Goal: Task Accomplishment & Management: Manage account settings

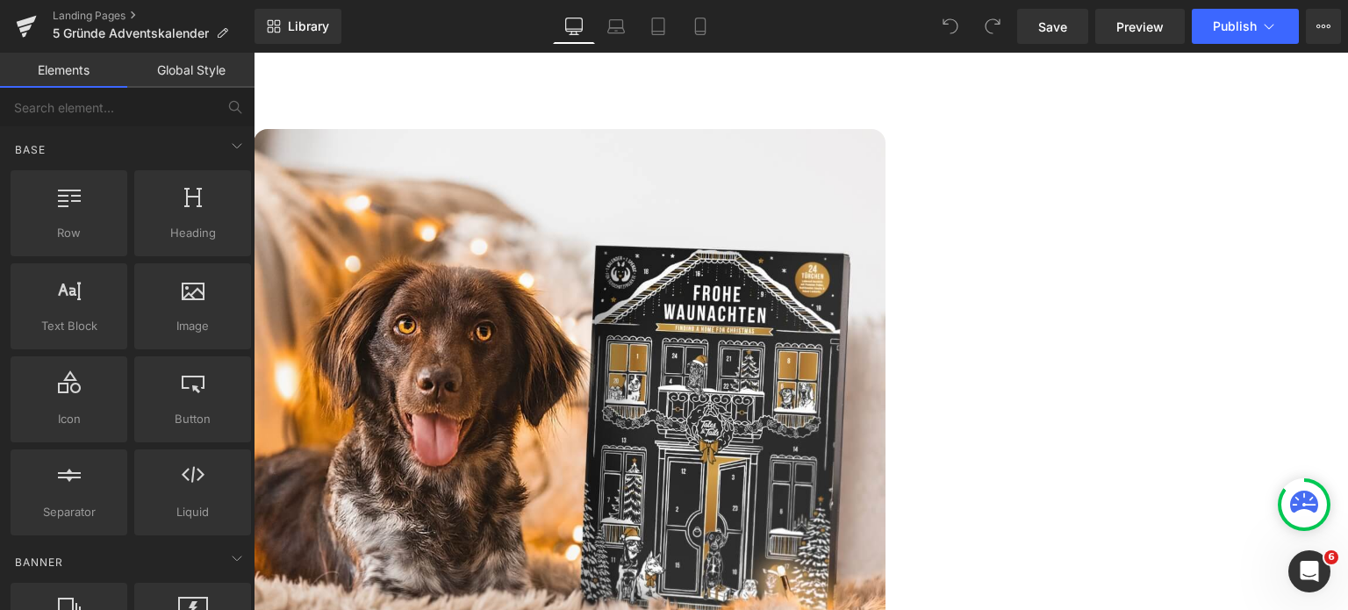
scroll to position [527, 0]
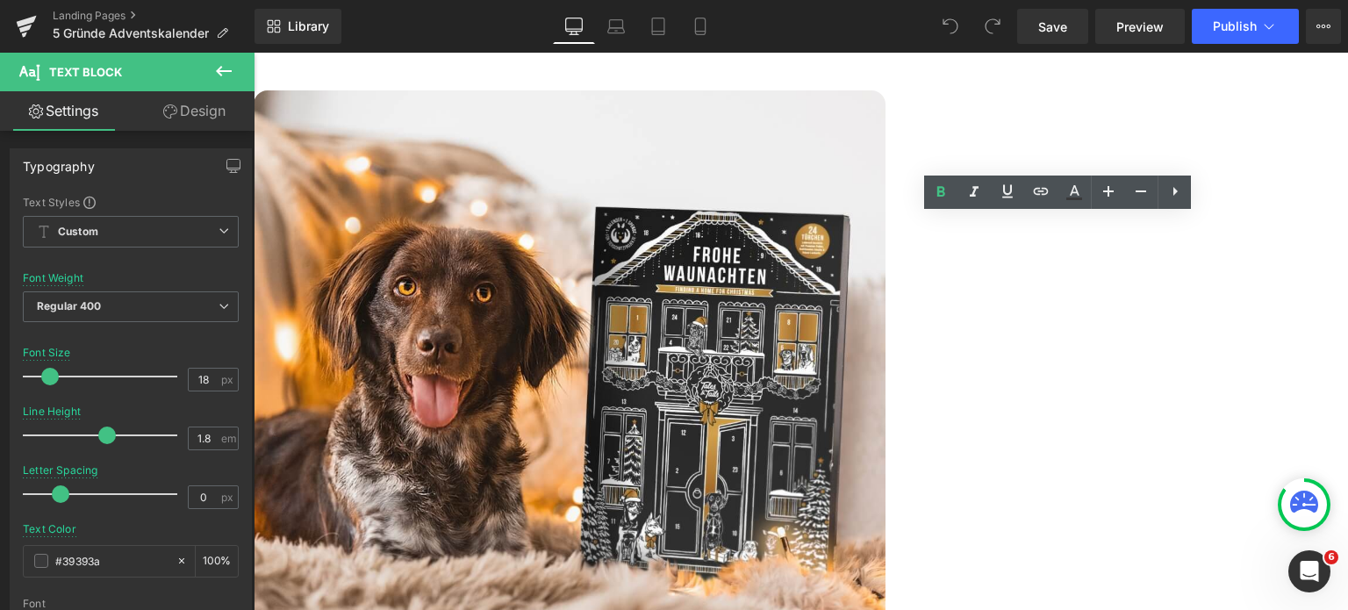
drag, startPoint x: 1060, startPoint y: 395, endPoint x: 1078, endPoint y: 395, distance: 18.4
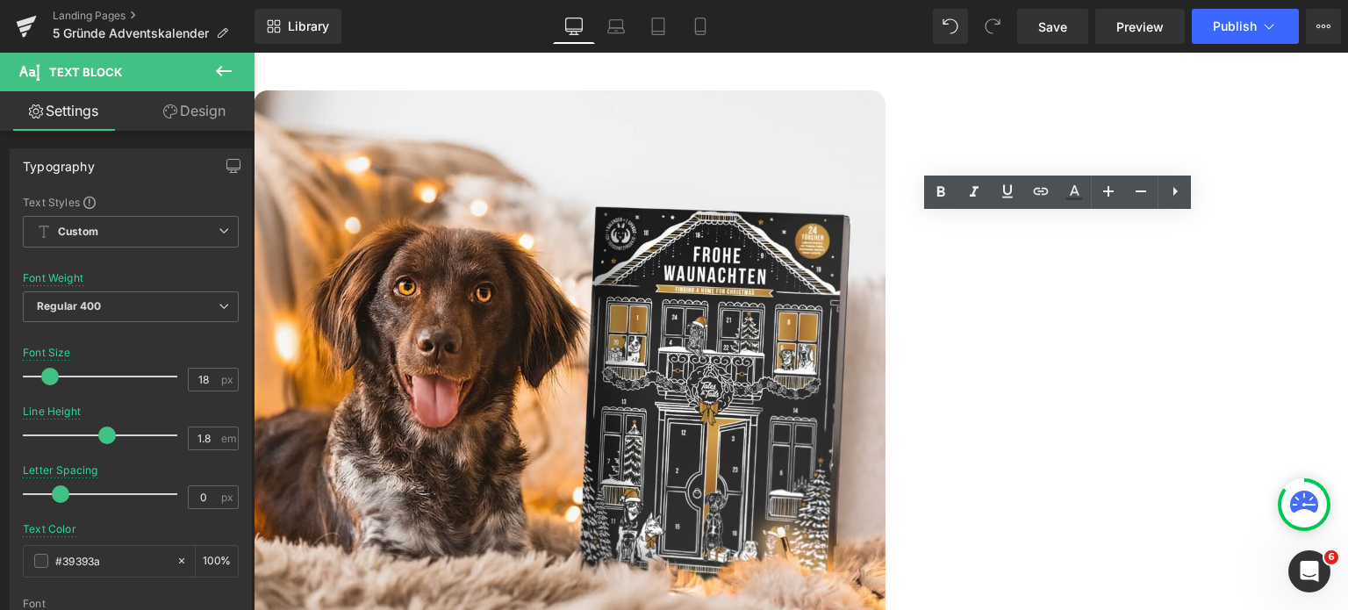
drag, startPoint x: 1050, startPoint y: 340, endPoint x: 812, endPoint y: 339, distance: 237.9
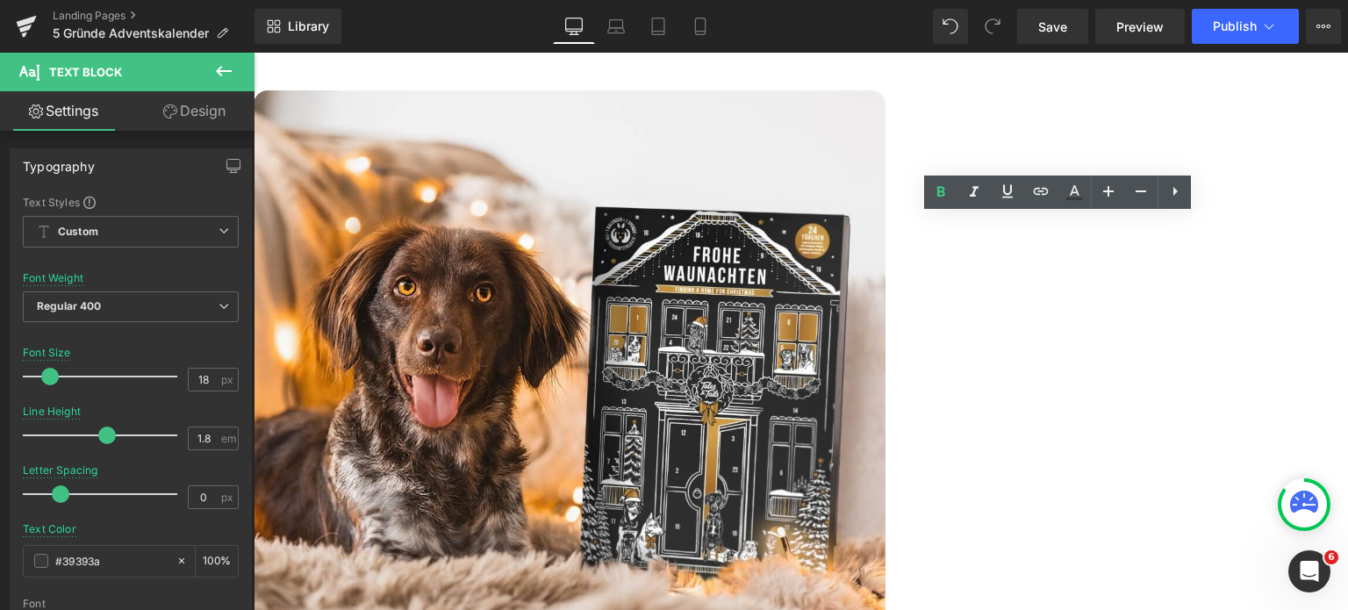
drag, startPoint x: 1189, startPoint y: 398, endPoint x: 1061, endPoint y: 398, distance: 127.3
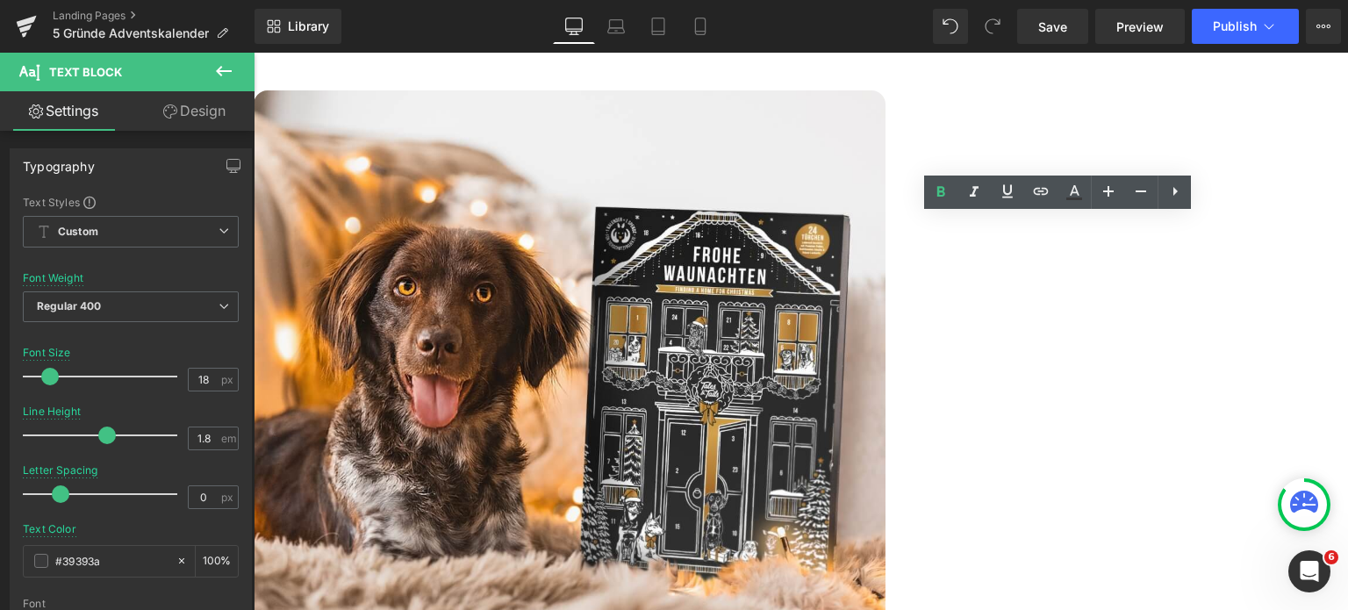
drag, startPoint x: 1188, startPoint y: 427, endPoint x: 1092, endPoint y: 423, distance: 95.8
drag, startPoint x: 1292, startPoint y: 427, endPoint x: 1105, endPoint y: 430, distance: 187.0
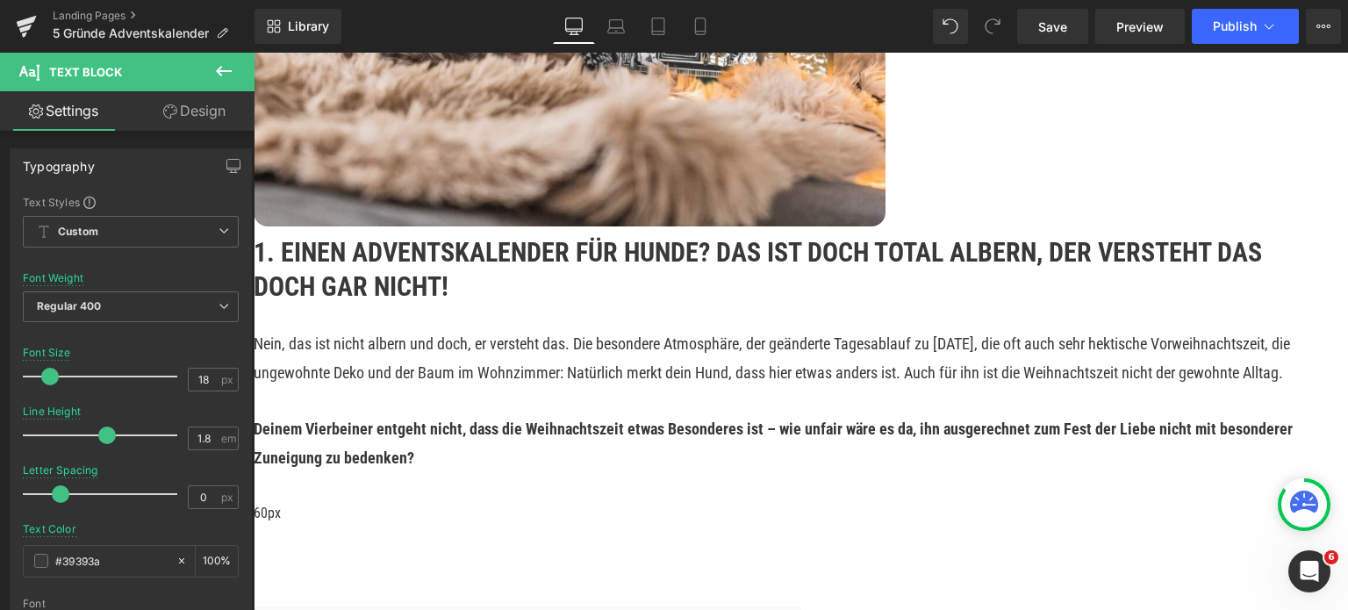
scroll to position [1053, 0]
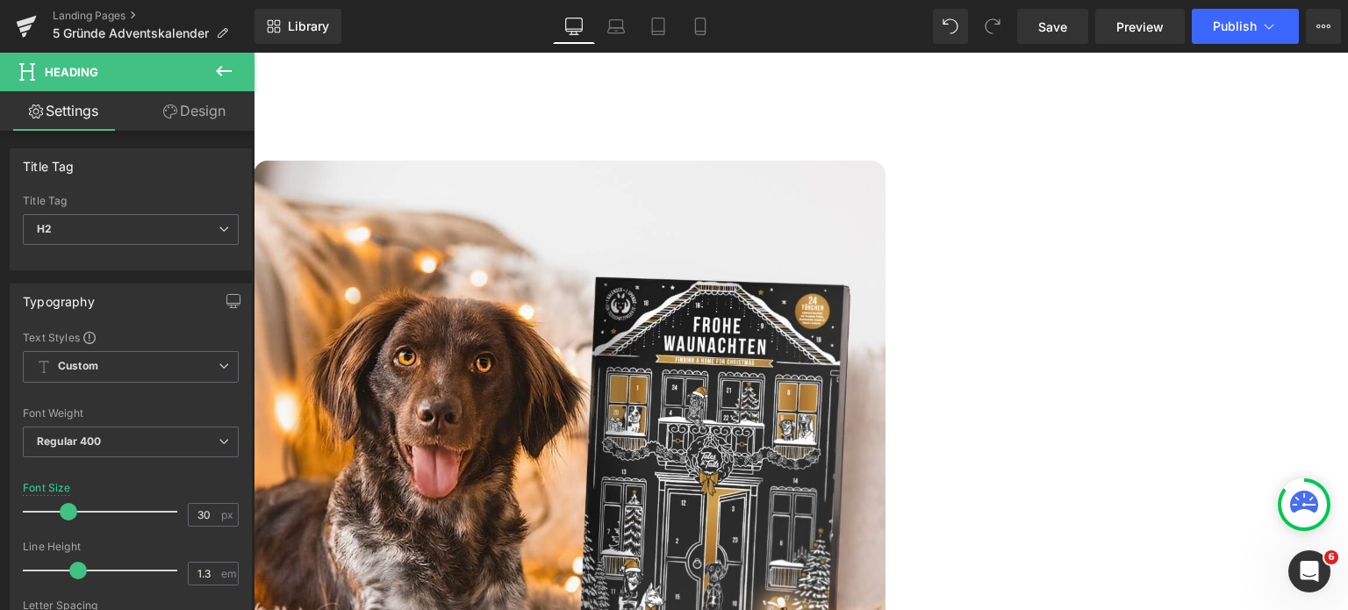
scroll to position [439, 0]
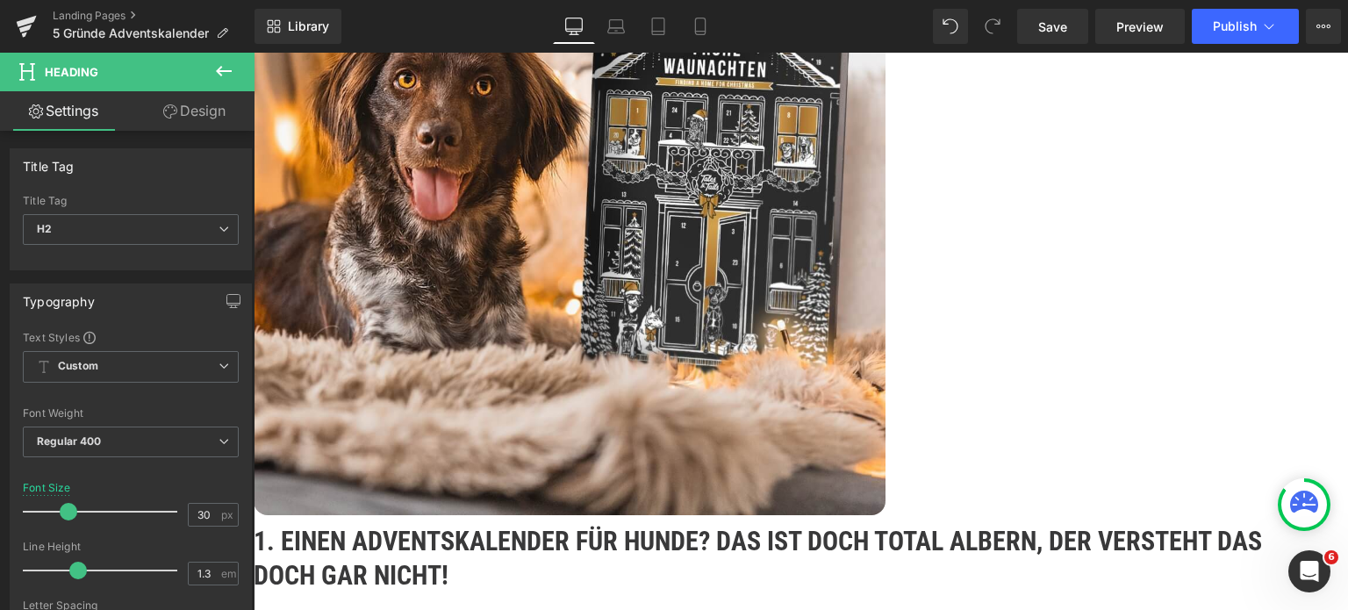
scroll to position [878, 0]
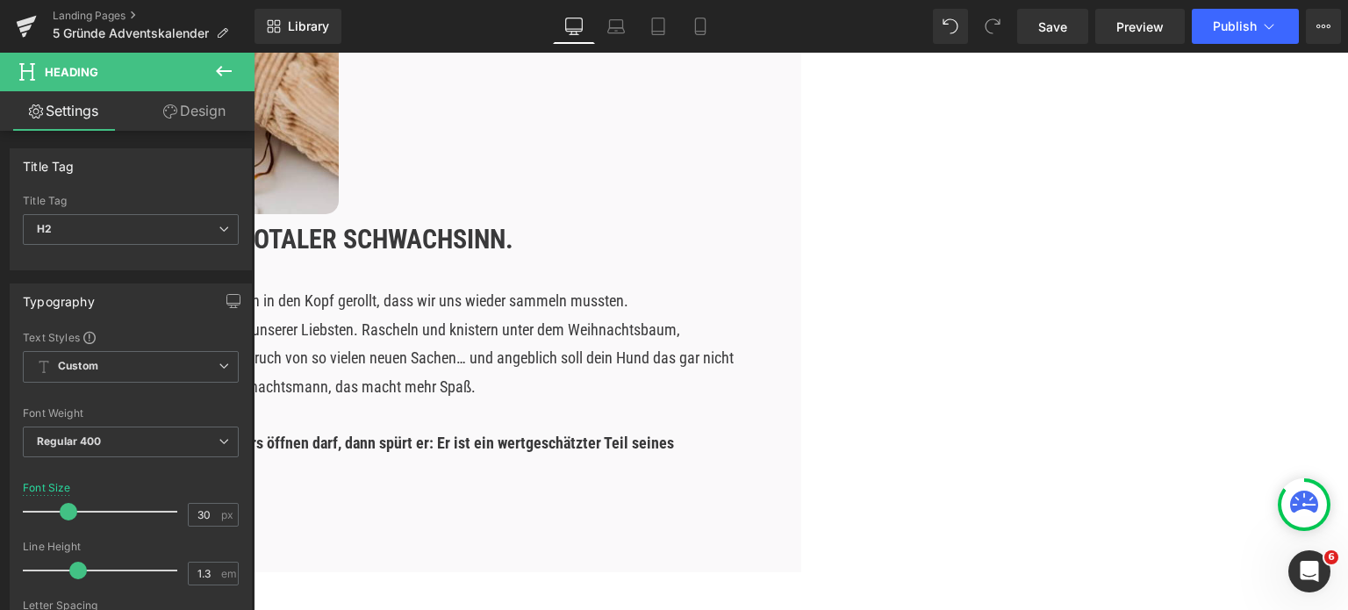
scroll to position [2107, 0]
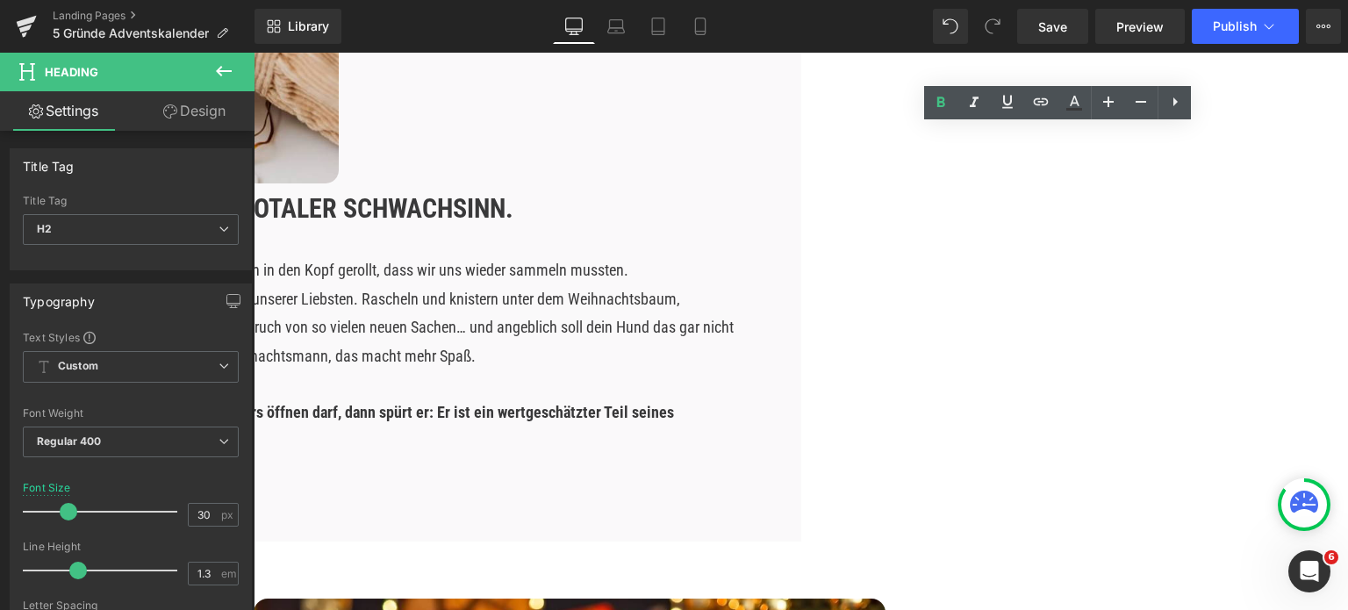
scroll to position [2195, 0]
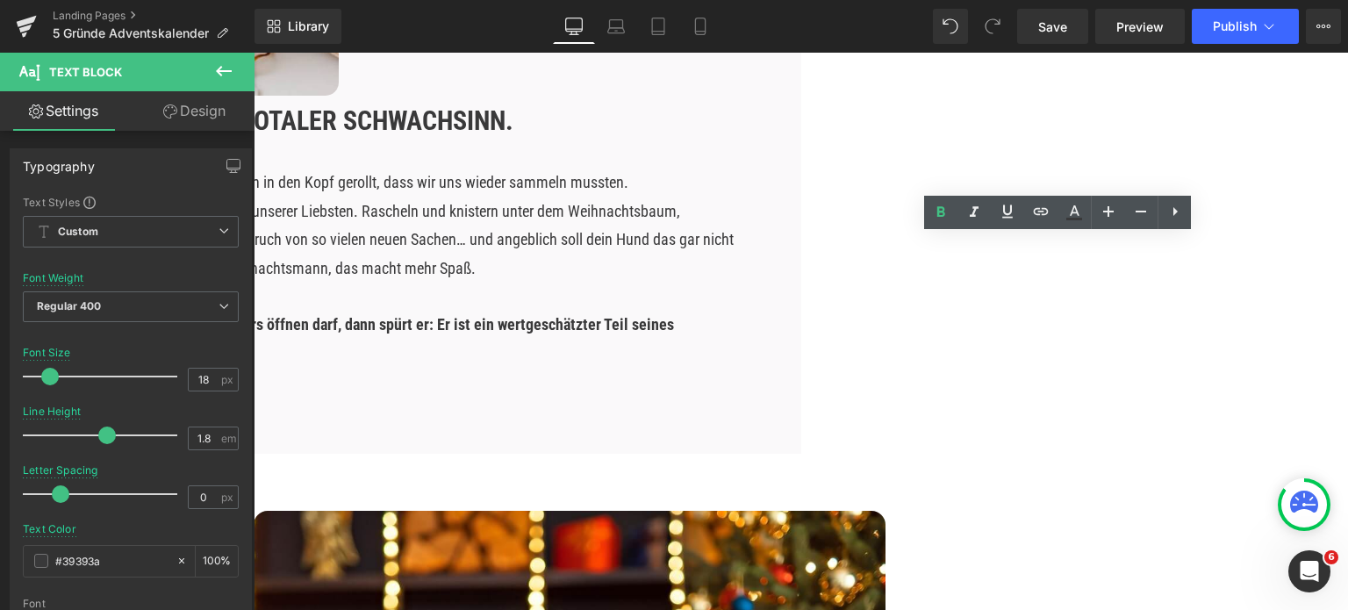
drag, startPoint x: 997, startPoint y: 419, endPoint x: 984, endPoint y: 420, distance: 13.3
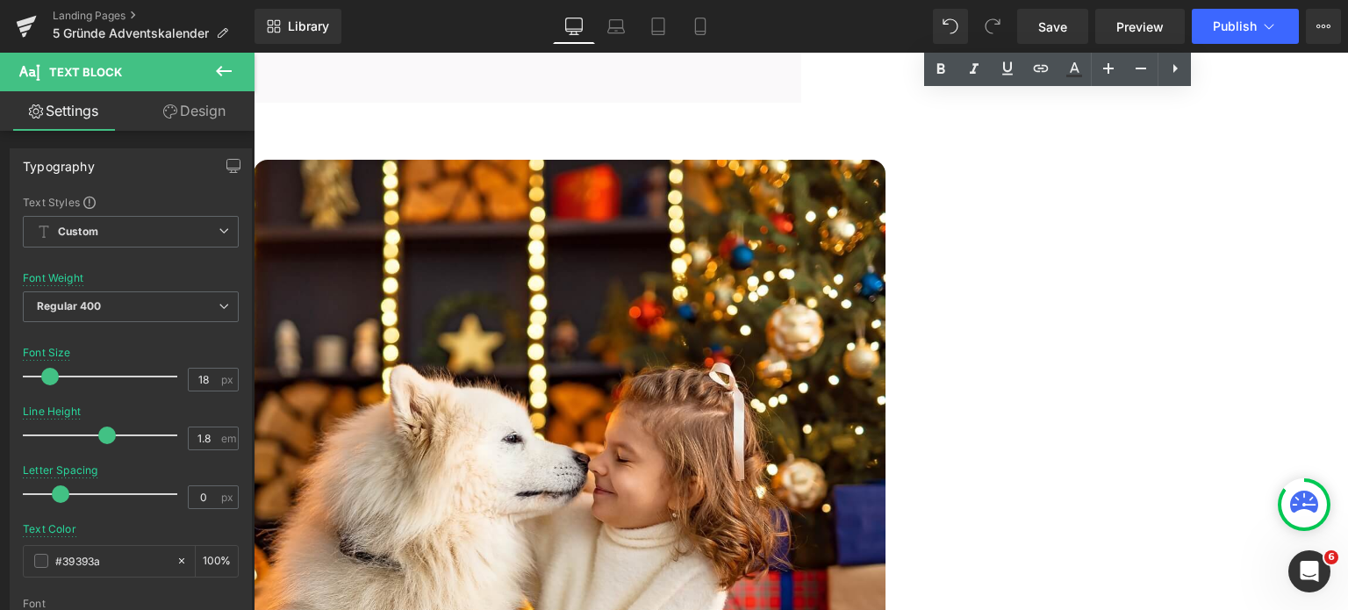
scroll to position [2546, 0]
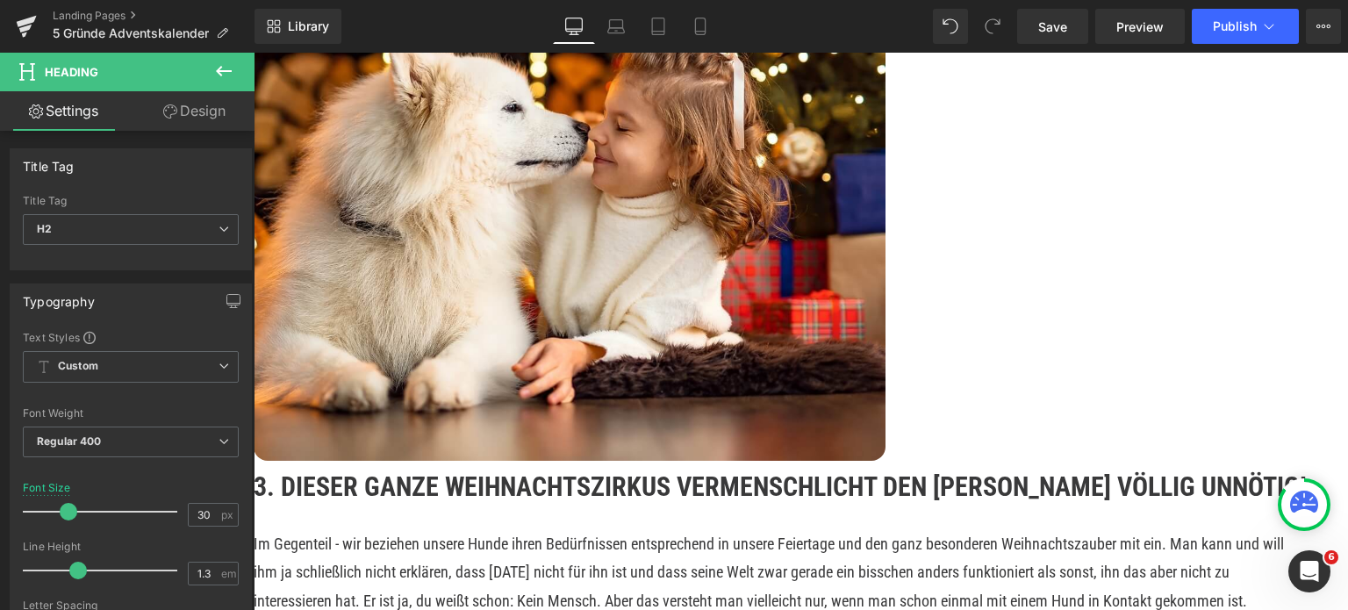
scroll to position [2897, 0]
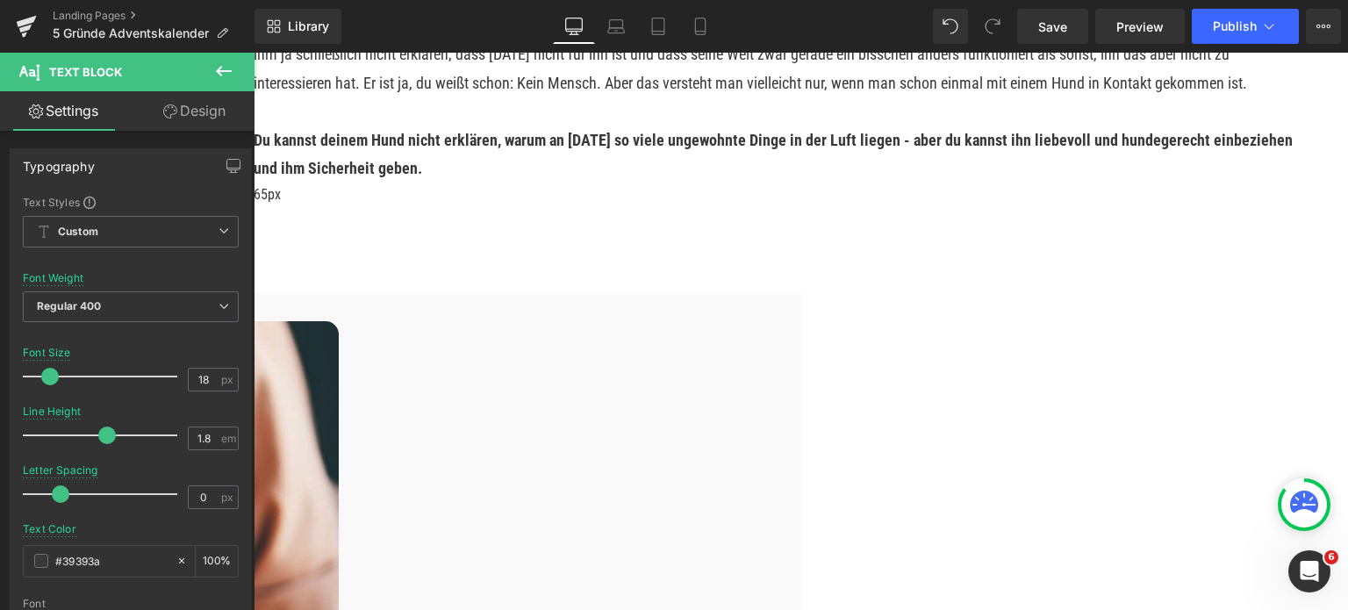
scroll to position [3423, 0]
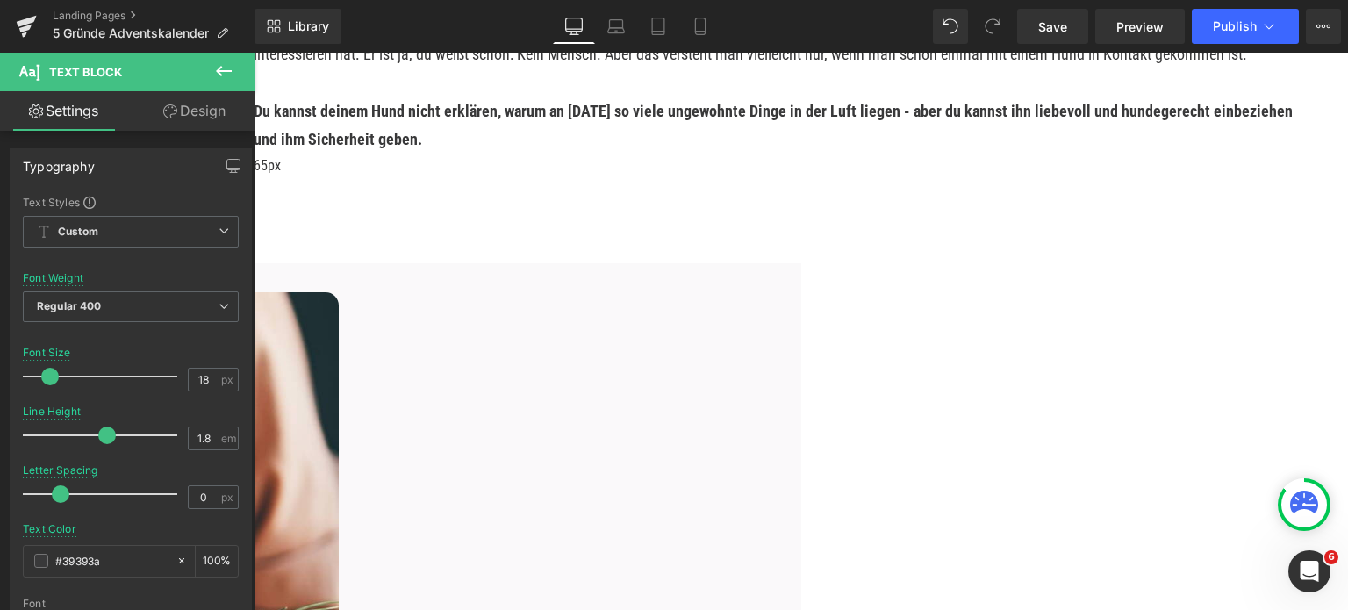
click at [254, 53] on span "Icon List" at bounding box center [254, 53] width 0 height 0
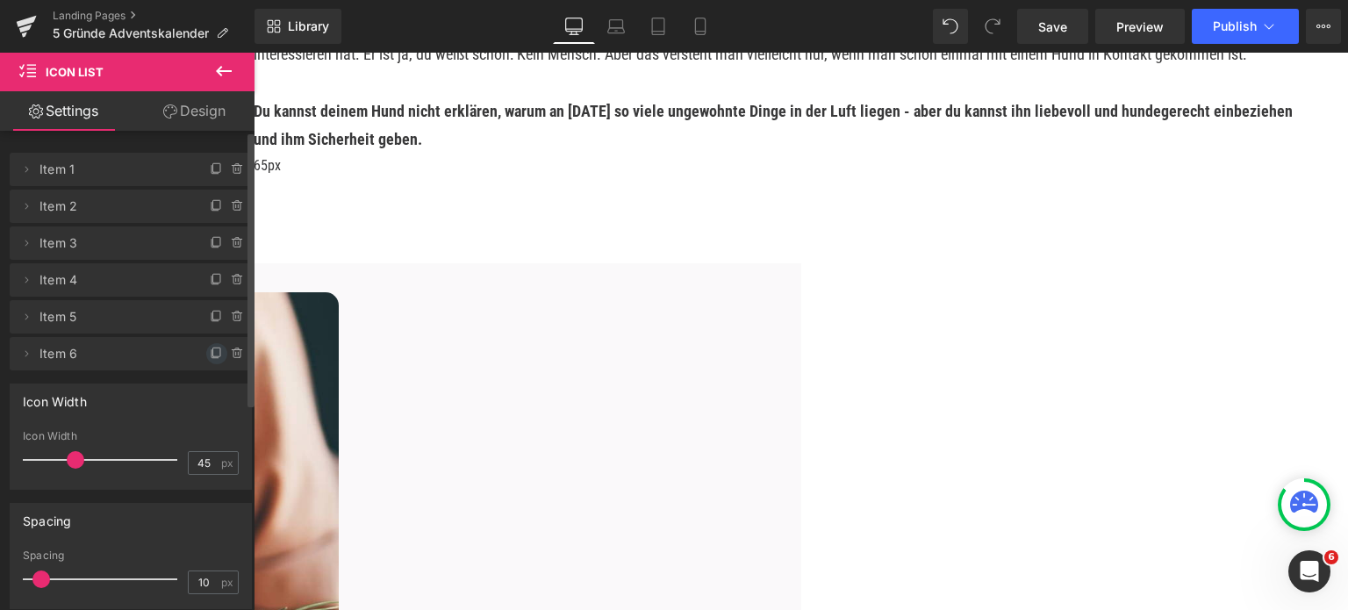
click at [213, 353] on icon at bounding box center [216, 352] width 7 height 9
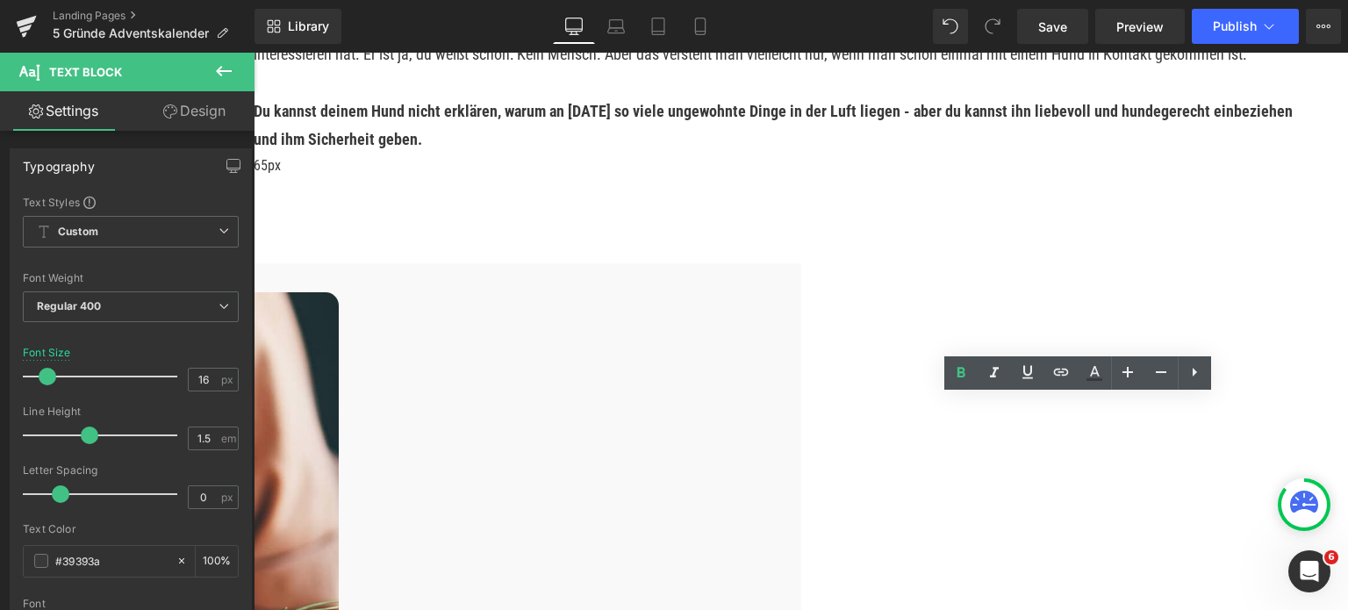
drag, startPoint x: 965, startPoint y: 408, endPoint x: 855, endPoint y: 413, distance: 109.8
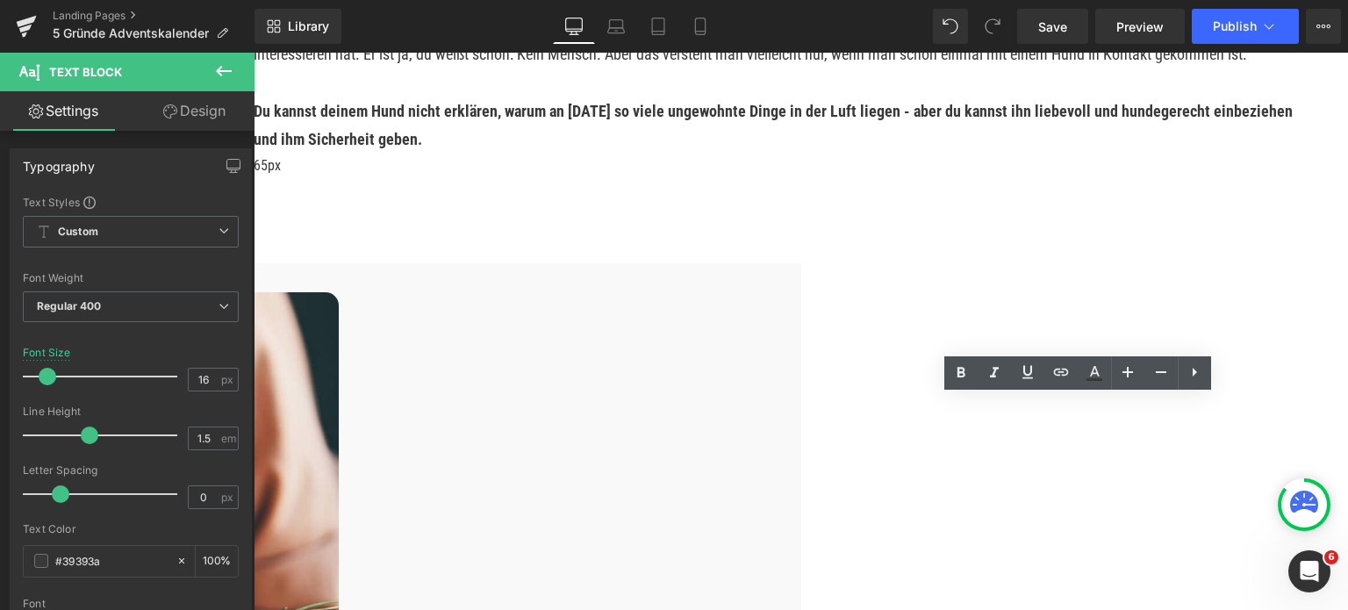
drag, startPoint x: 938, startPoint y: 427, endPoint x: 1052, endPoint y: 412, distance: 115.2
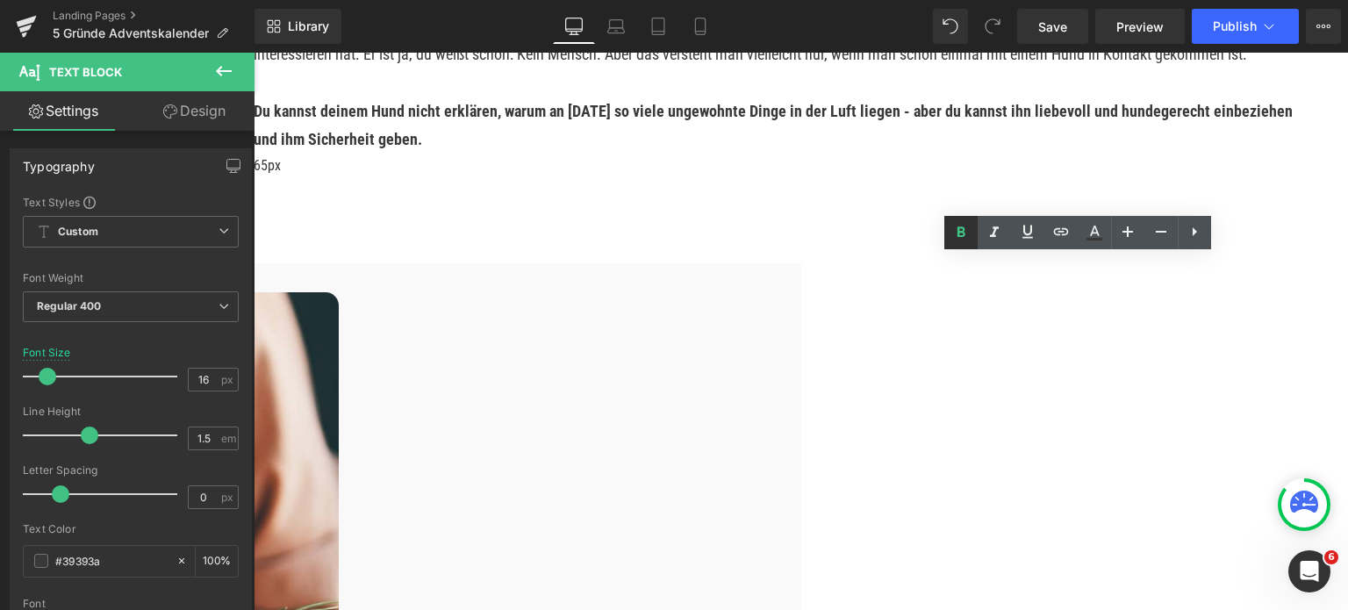
click at [965, 233] on icon at bounding box center [961, 232] width 21 height 21
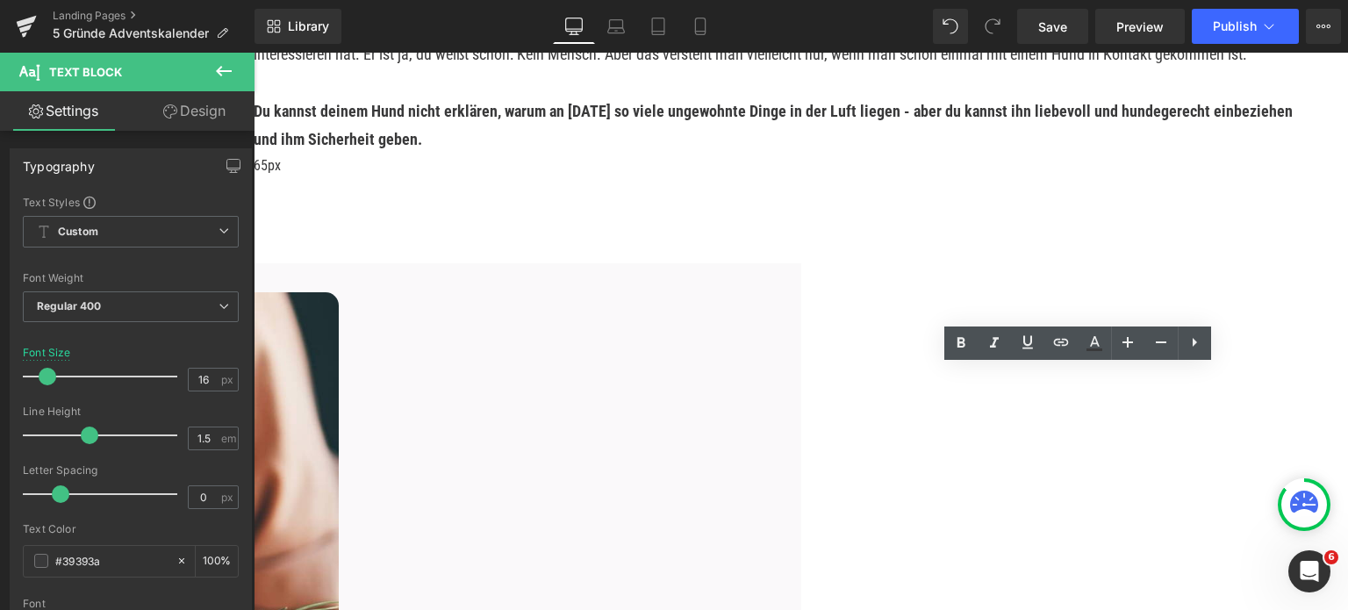
drag, startPoint x: 1018, startPoint y: 377, endPoint x: 998, endPoint y: 377, distance: 20.2
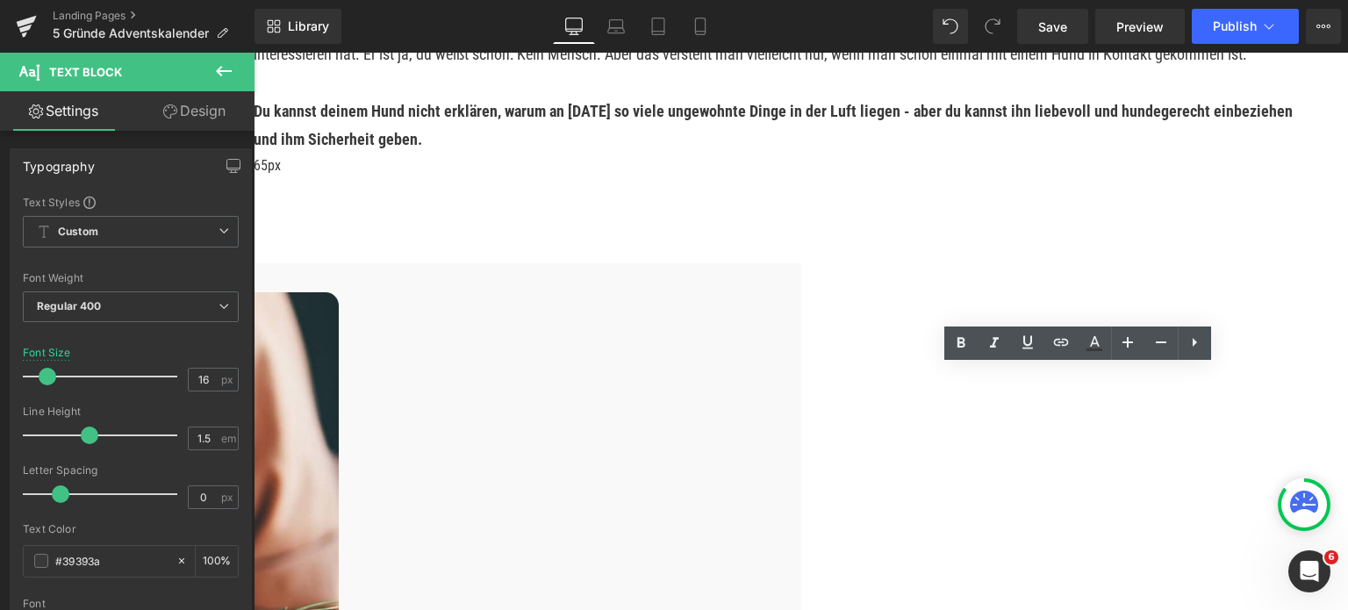
drag, startPoint x: 1035, startPoint y: 377, endPoint x: 1053, endPoint y: 377, distance: 18.4
drag, startPoint x: 1032, startPoint y: 378, endPoint x: 1167, endPoint y: 372, distance: 135.3
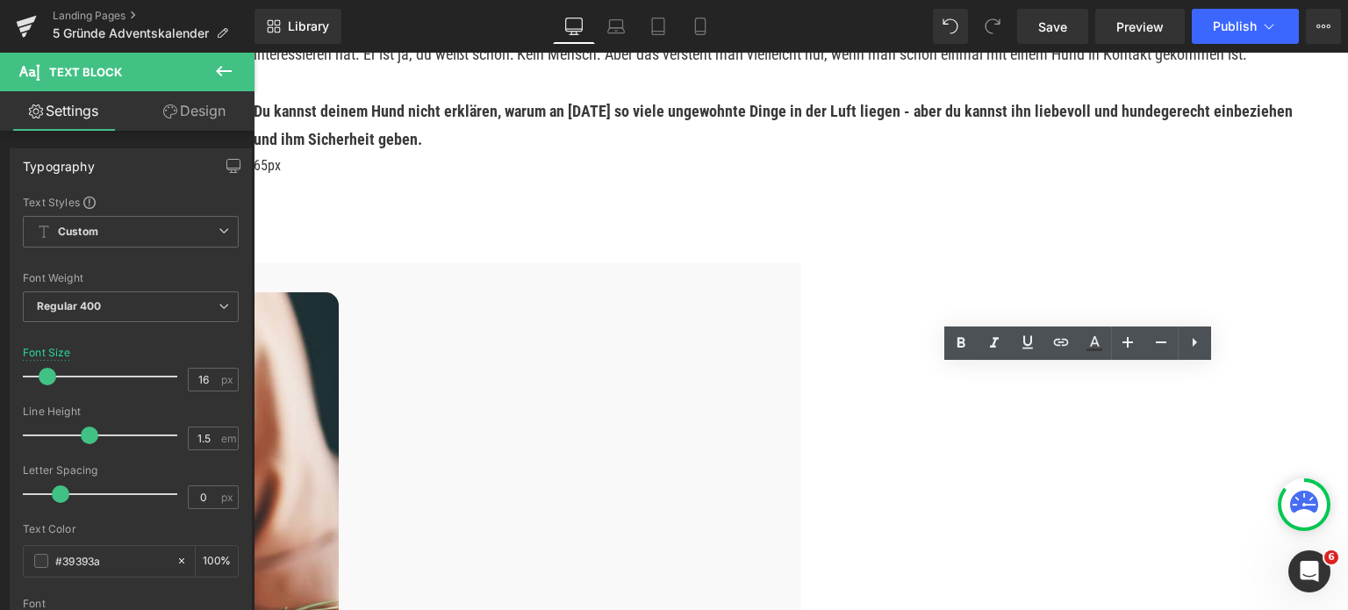
drag, startPoint x: 1168, startPoint y: 377, endPoint x: 1143, endPoint y: 377, distance: 25.5
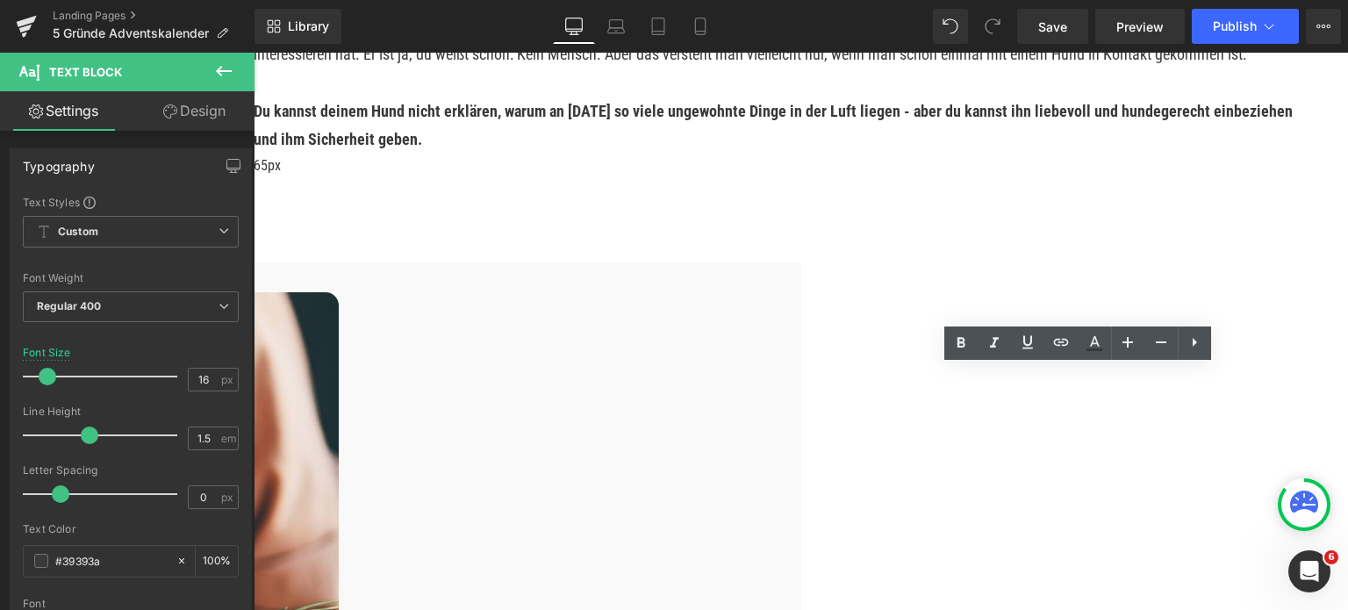
drag, startPoint x: 1139, startPoint y: 377, endPoint x: 1033, endPoint y: 384, distance: 105.6
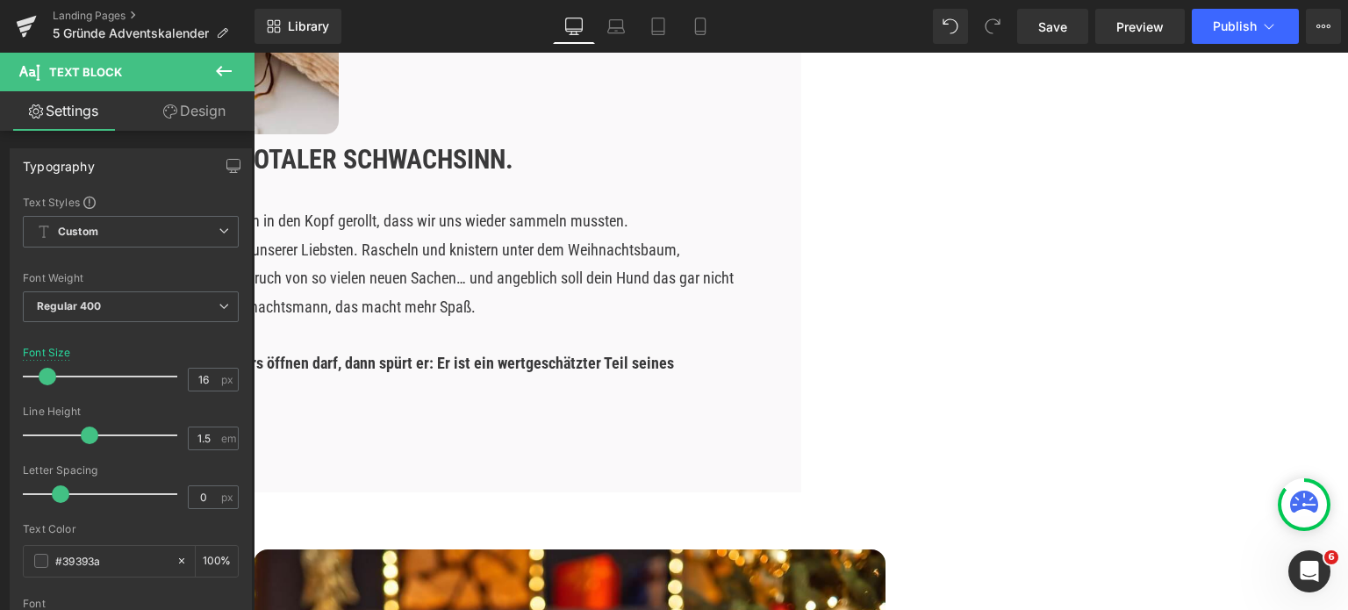
scroll to position [2195, 0]
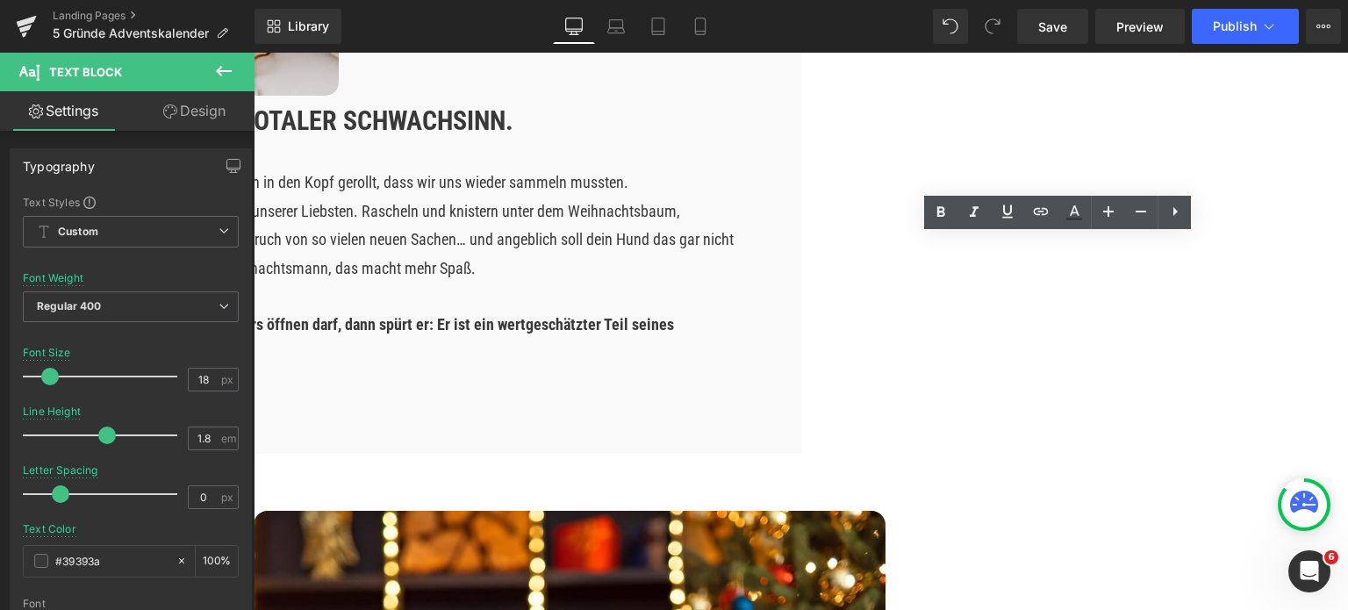
drag, startPoint x: 1199, startPoint y: 333, endPoint x: 1223, endPoint y: 329, distance: 24.0
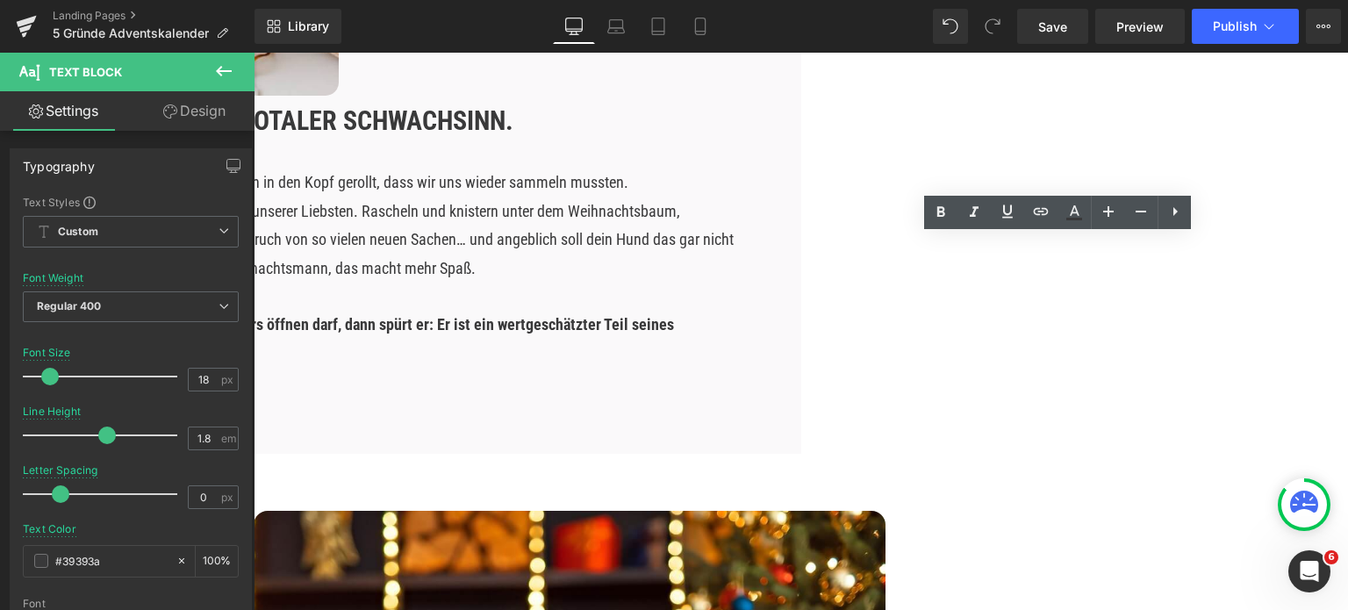
drag, startPoint x: 1225, startPoint y: 334, endPoint x: 1184, endPoint y: 334, distance: 40.4
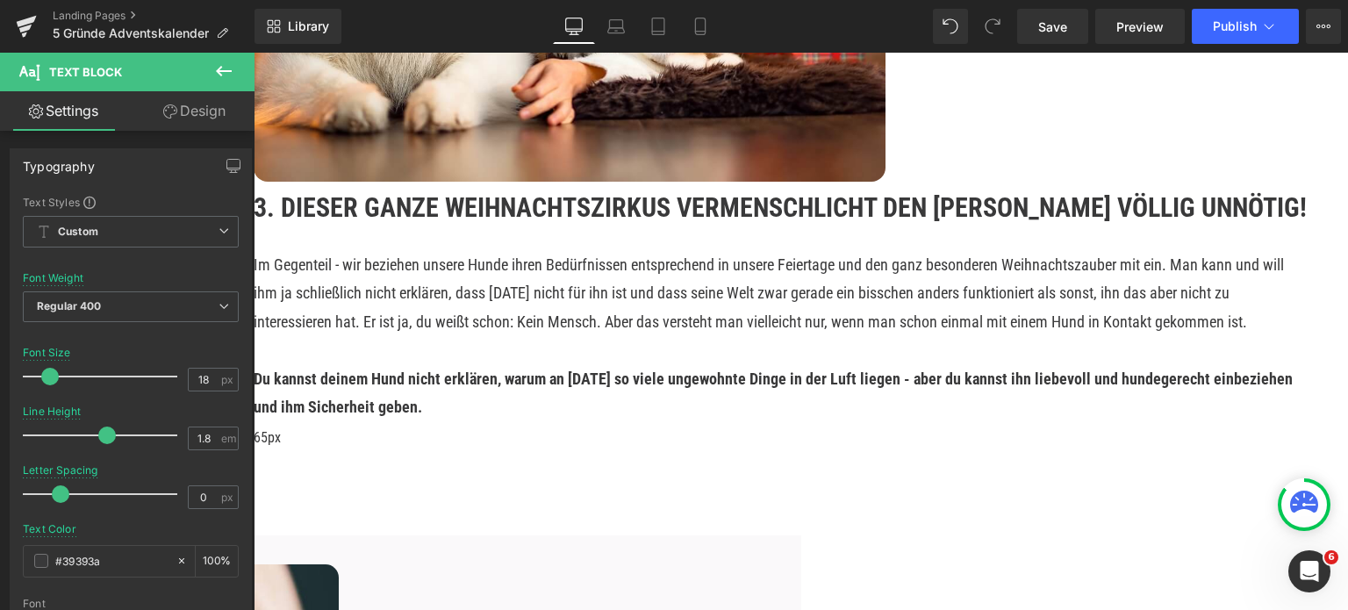
scroll to position [3160, 0]
click at [1317, 24] on icon at bounding box center [1324, 26] width 14 height 14
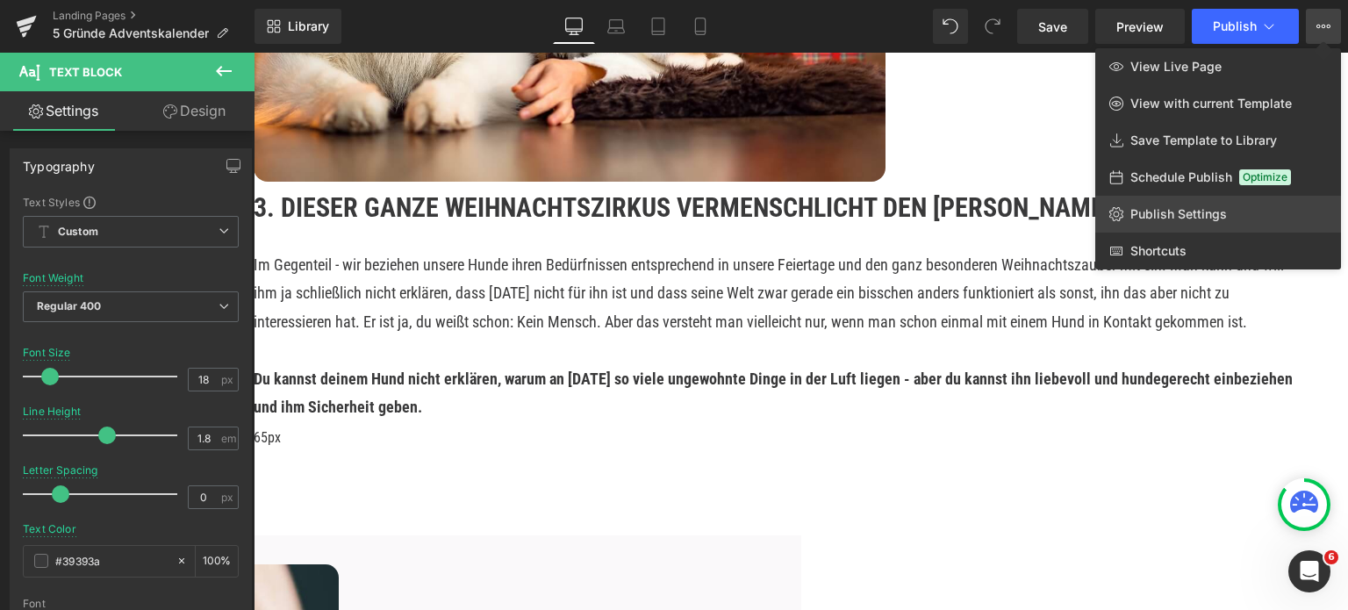
click at [1175, 212] on span "Publish Settings" at bounding box center [1179, 214] width 97 height 16
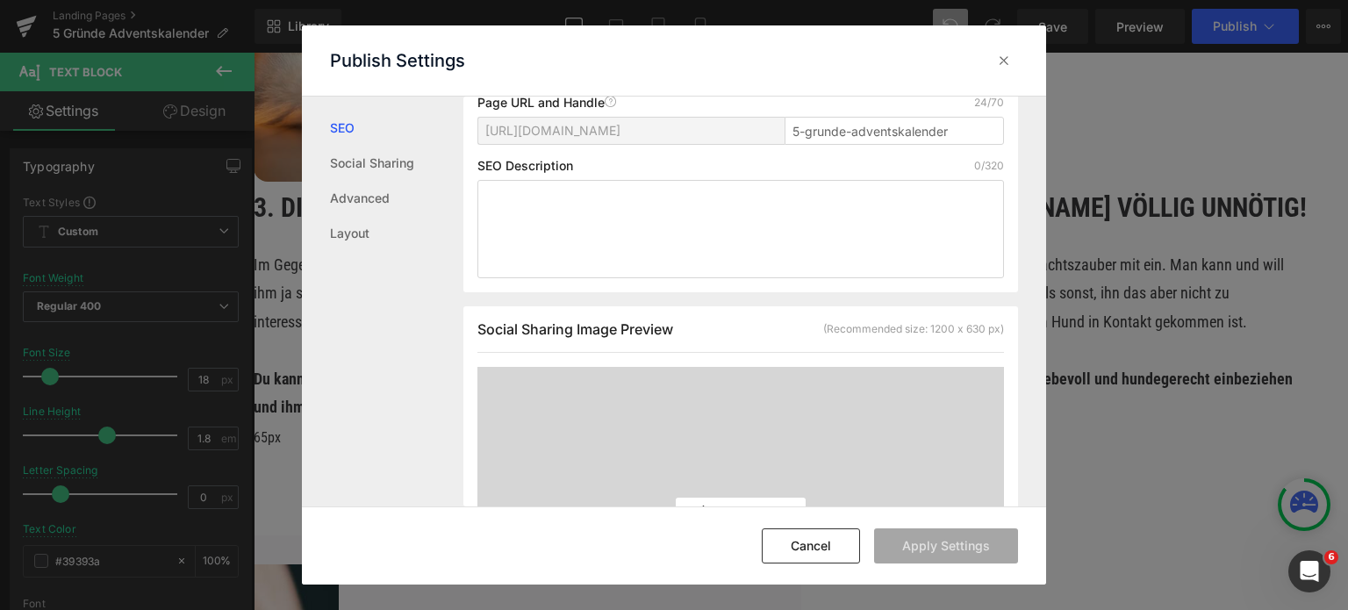
scroll to position [176, 0]
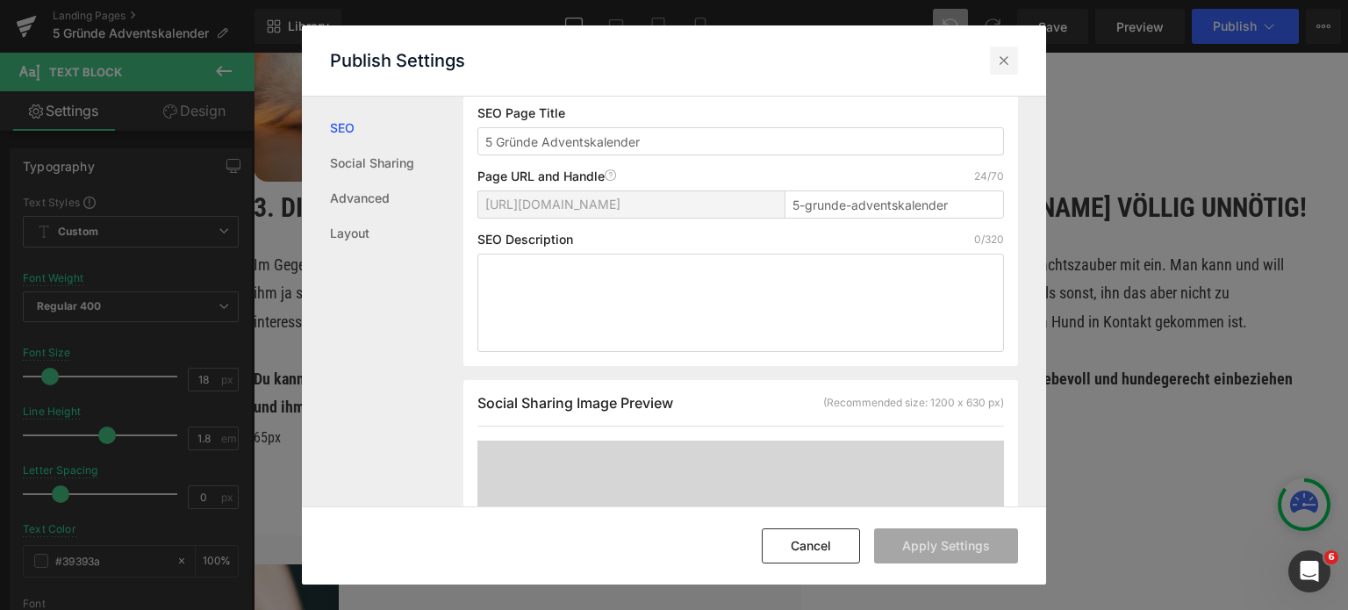
click at [998, 61] on icon at bounding box center [1004, 61] width 18 height 18
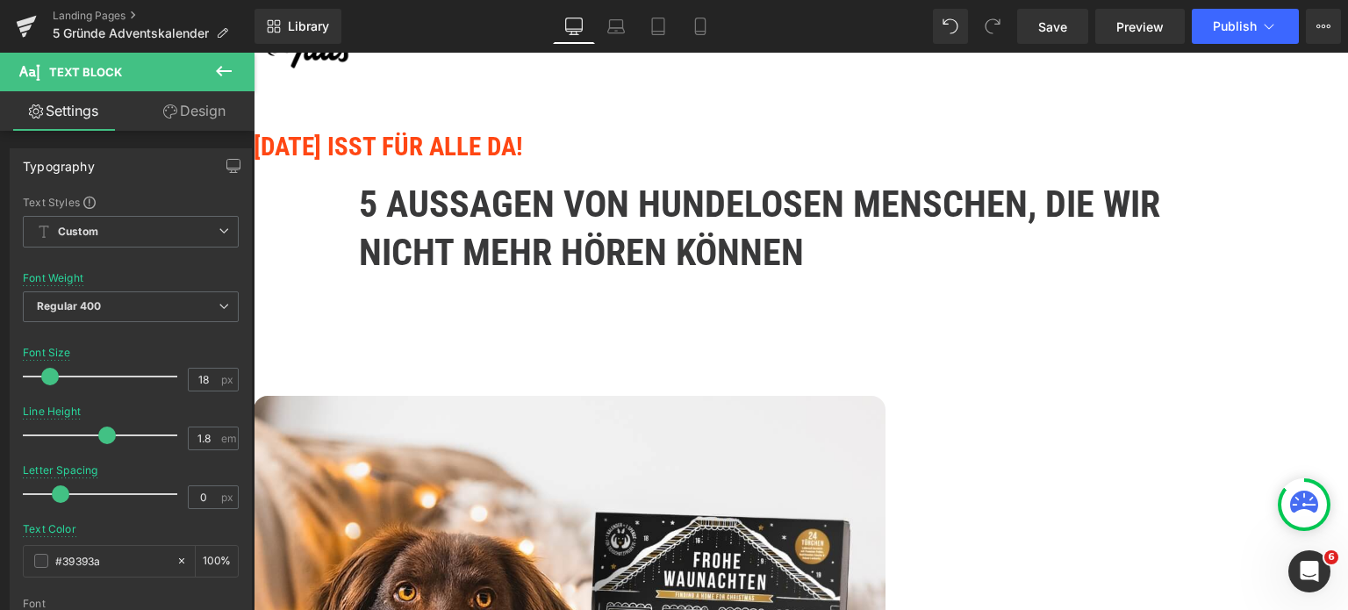
scroll to position [198, 0]
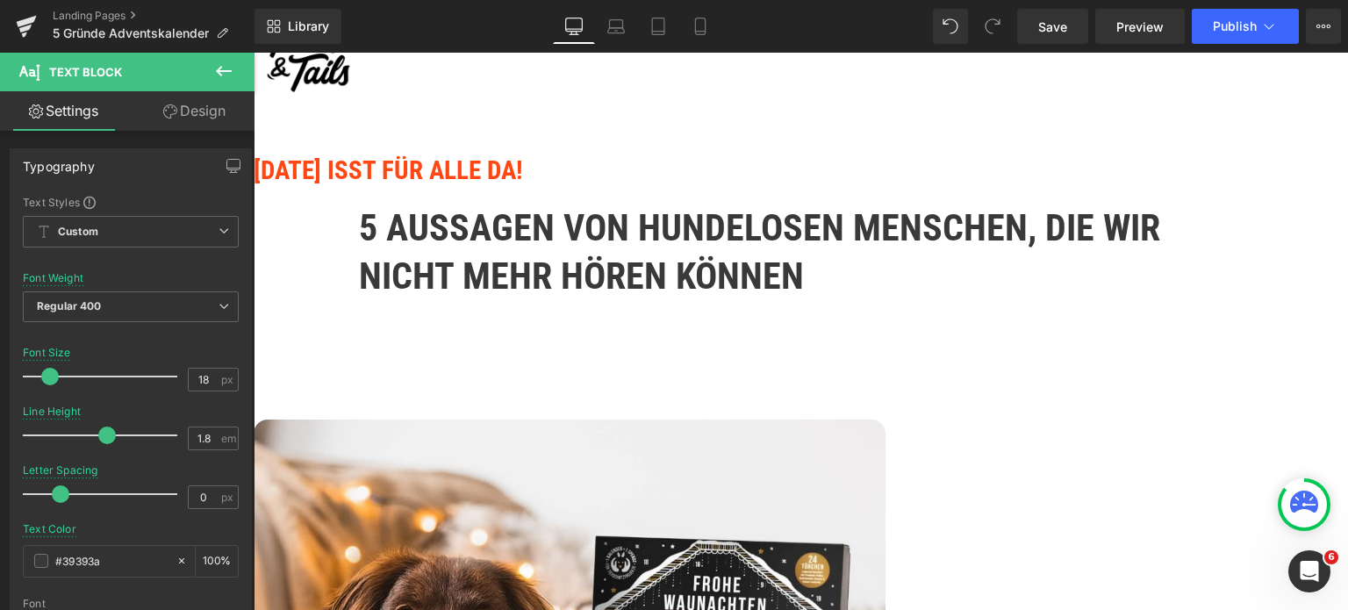
click at [523, 180] on b "[DATE] isst für alle da!" at bounding box center [388, 170] width 269 height 30
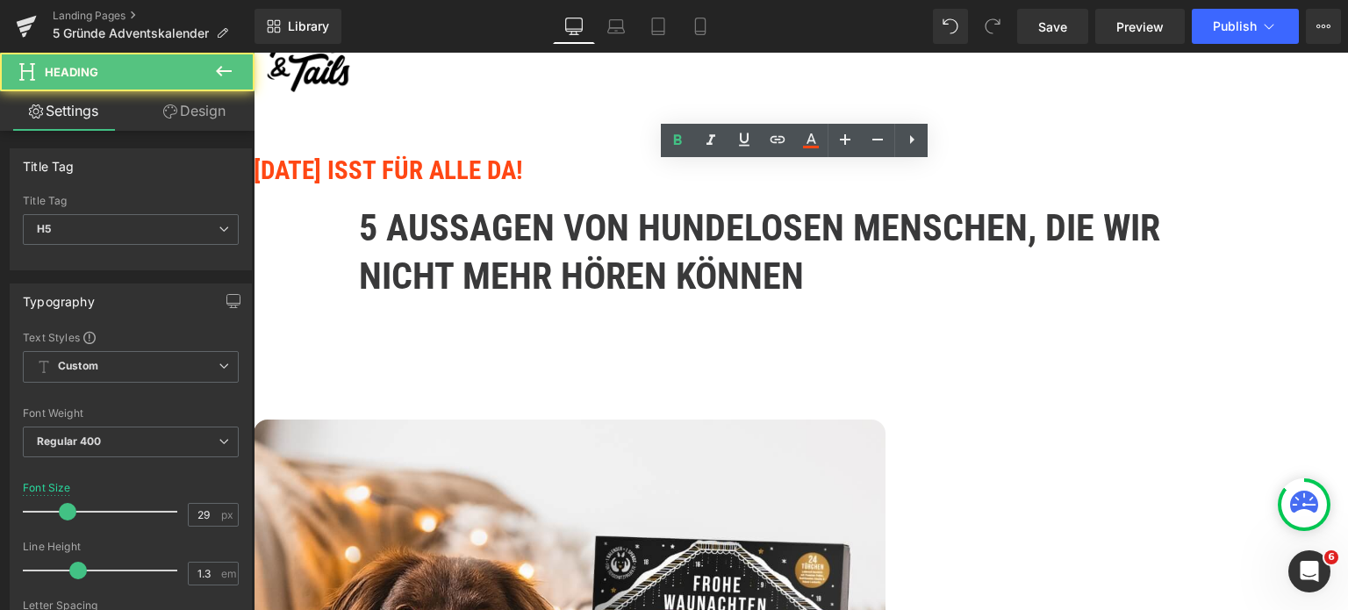
click at [1029, 184] on h5 "[DATE] isst für alle da!" at bounding box center [801, 170] width 1095 height 33
click at [523, 178] on b "[DATE] isst für alle da!" at bounding box center [388, 170] width 269 height 30
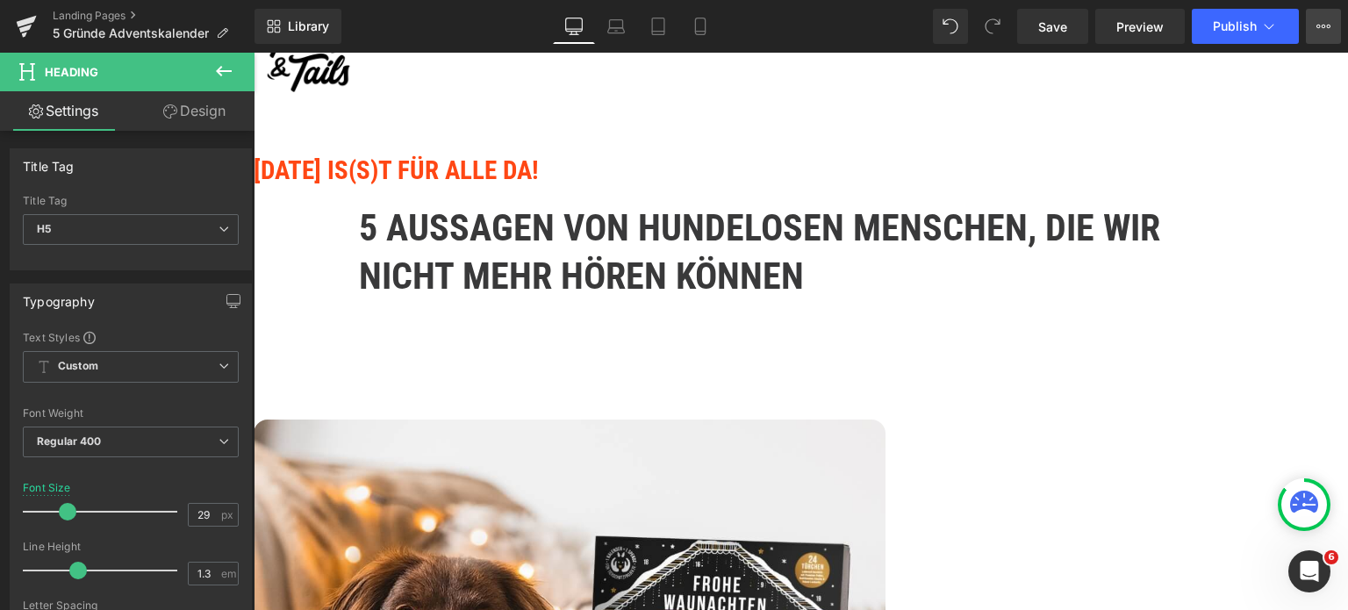
click at [1331, 26] on button "View Live Page View with current Template Save Template to Library Schedule Pub…" at bounding box center [1323, 26] width 35 height 35
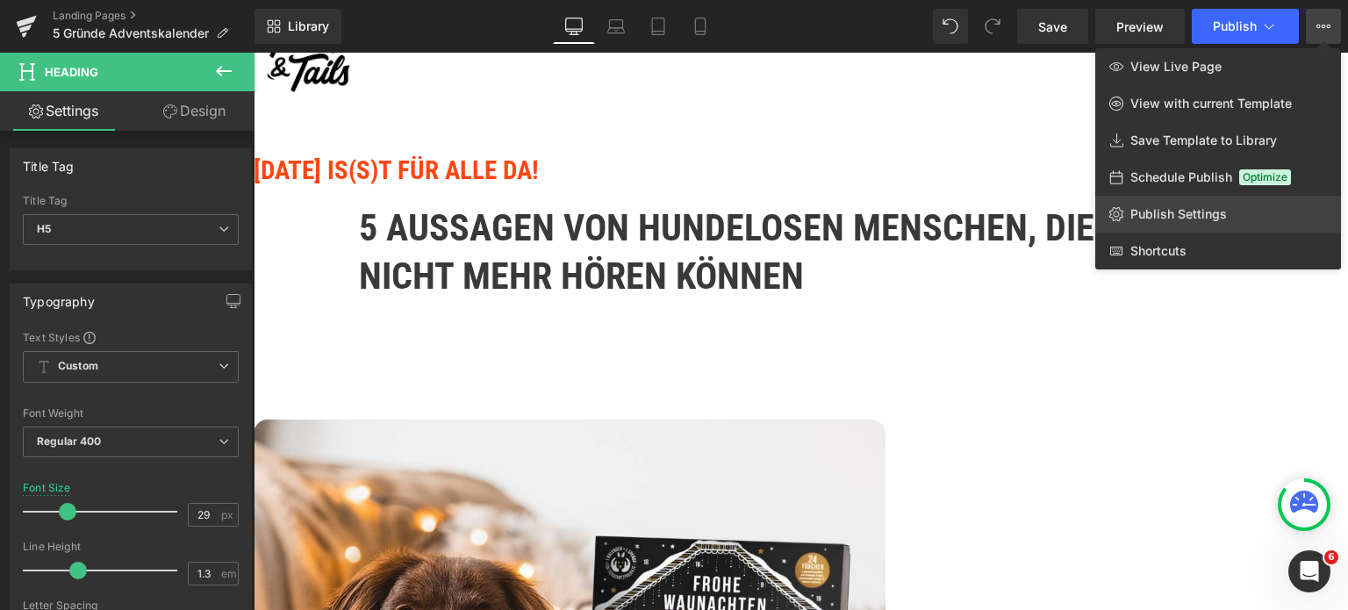
click at [1158, 206] on span "Publish Settings" at bounding box center [1179, 214] width 97 height 16
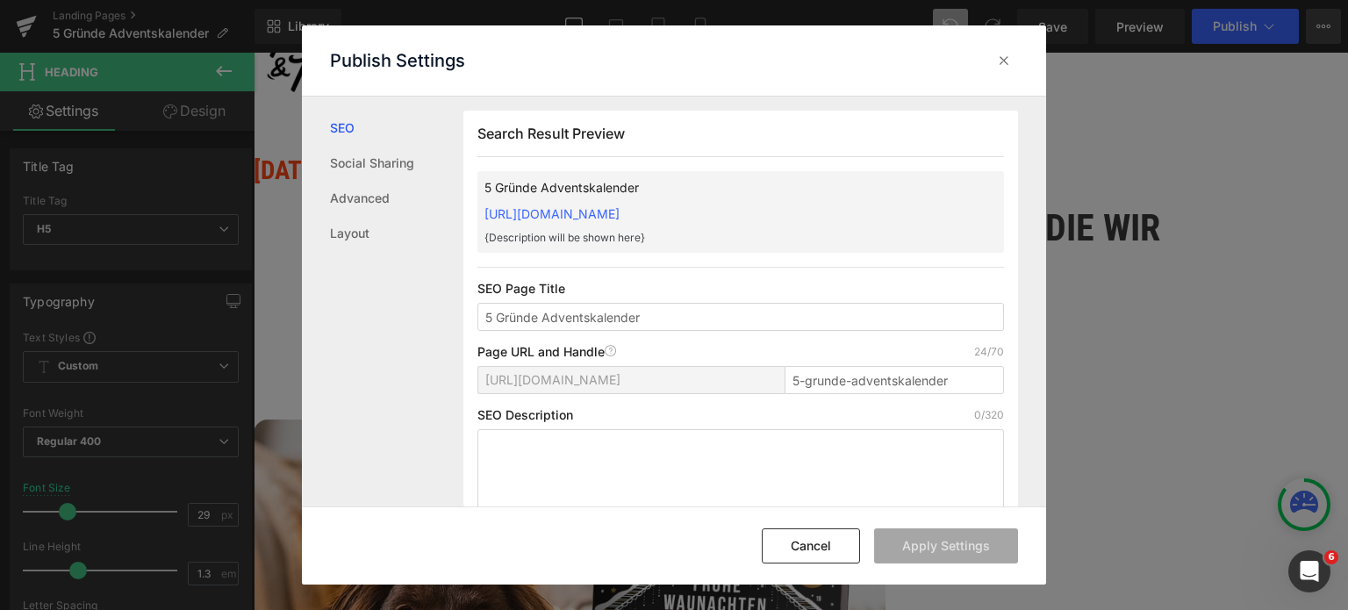
scroll to position [0, 0]
click at [578, 313] on input "5 Gründe Adventskalender" at bounding box center [741, 317] width 527 height 28
click at [627, 313] on input "5 Gründe Adventskalender" at bounding box center [741, 317] width 527 height 28
drag, startPoint x: 655, startPoint y: 314, endPoint x: 494, endPoint y: 313, distance: 160.6
click at [494, 313] on input "5 Gründe Adventskalender" at bounding box center [741, 317] width 527 height 28
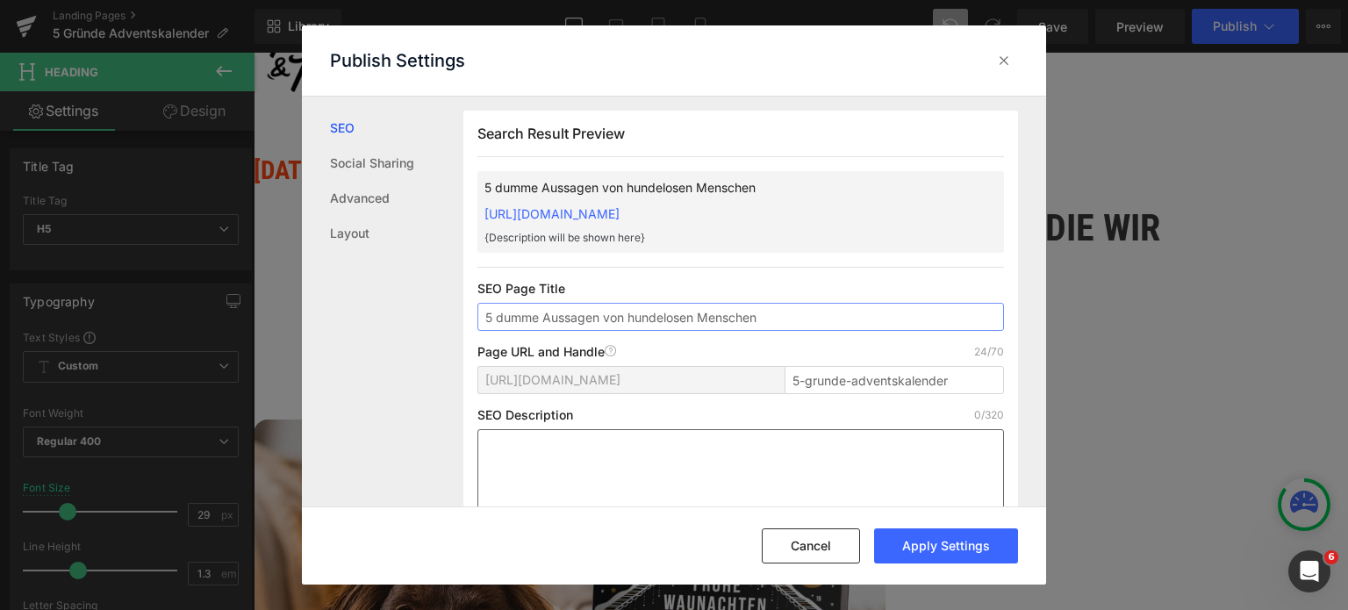
type input "5 dumme Aussagen von hundelosen Menschen"
click at [650, 456] on textarea at bounding box center [741, 478] width 527 height 98
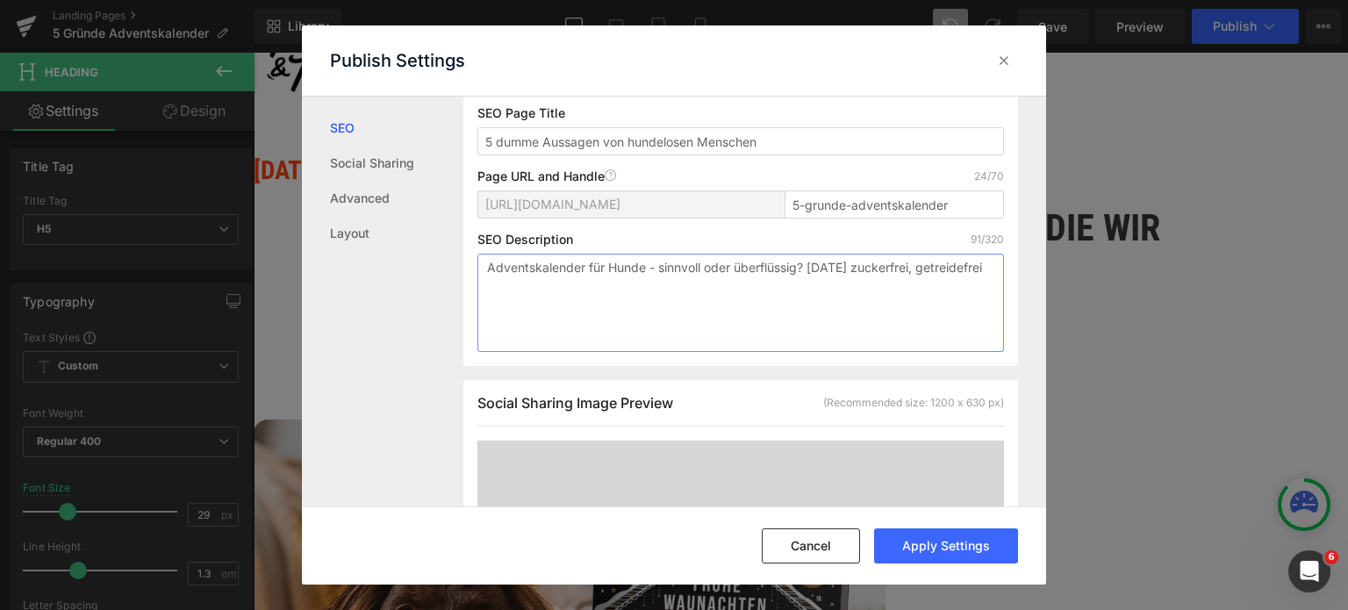
scroll to position [191, 0]
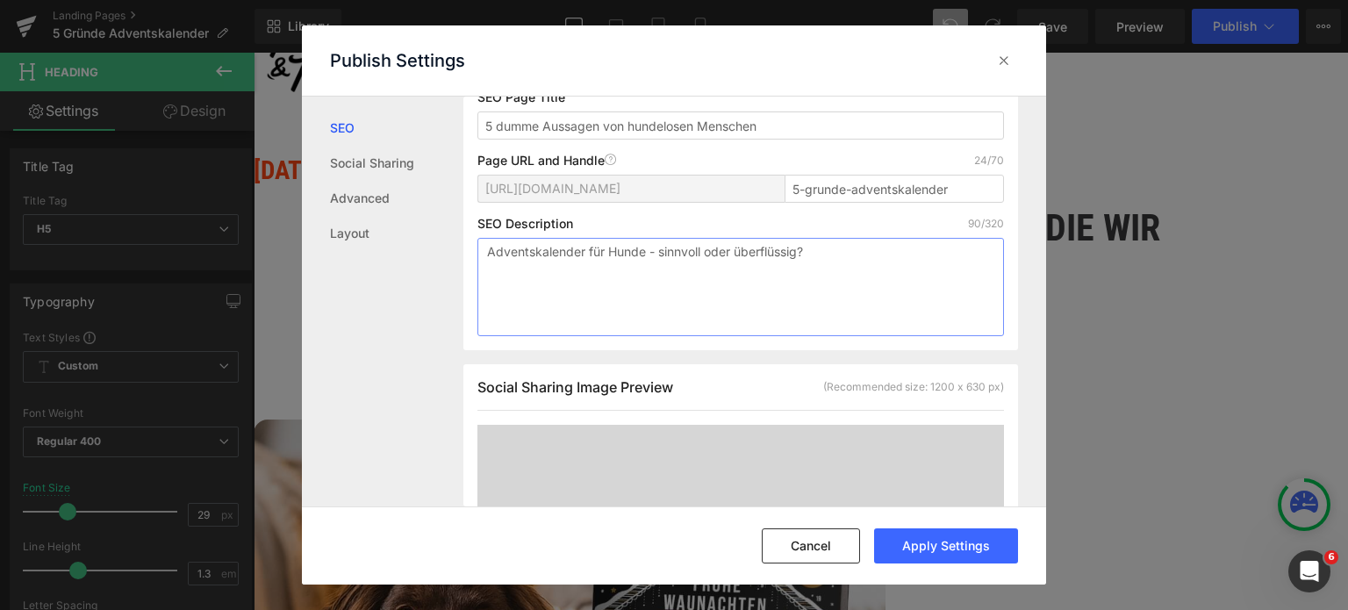
click at [813, 266] on textarea "Adventskalender für Hunde - sinnvoll oder überflüssig?" at bounding box center [741, 287] width 527 height 98
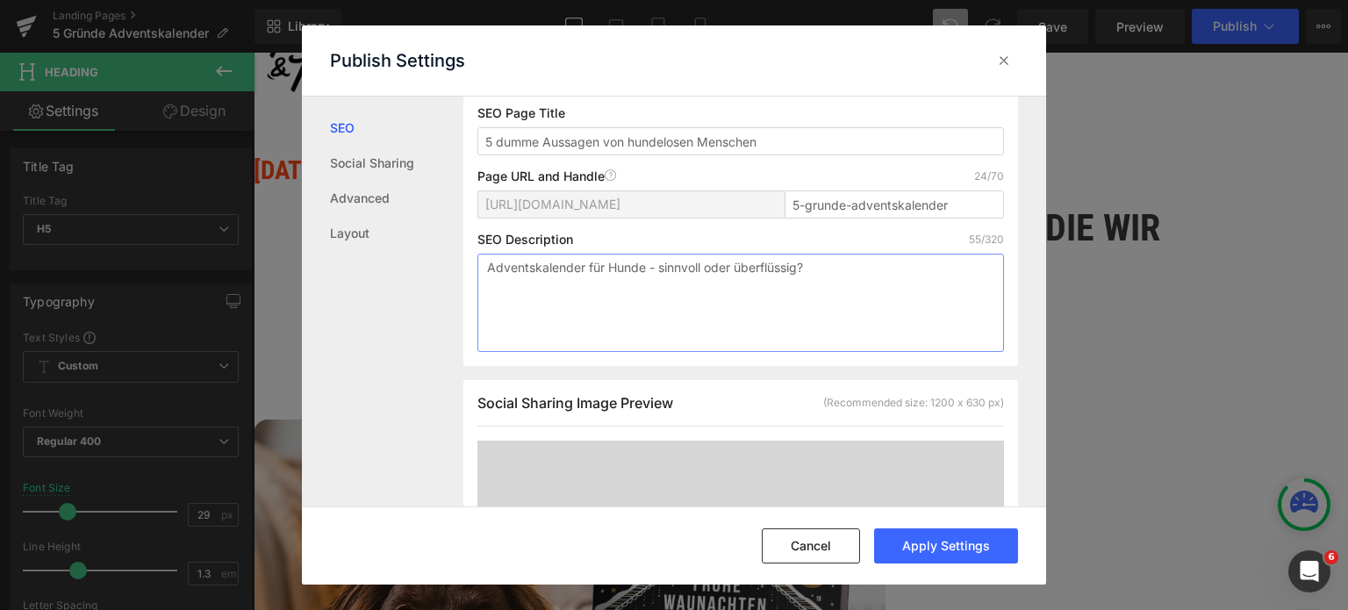
click at [813, 263] on textarea "Adventskalender für Hunde - sinnvoll oder überflüssig?" at bounding box center [741, 303] width 527 height 98
click at [833, 266] on textarea "Adventskalender für Hunde - sinnvoll oder überflüssig?" at bounding box center [741, 303] width 527 height 98
drag, startPoint x: 837, startPoint y: 267, endPoint x: 482, endPoint y: 281, distance: 355.8
click at [482, 281] on textarea "Adventskalender für Hunde - sinnvoll oder überflüssig?" at bounding box center [741, 303] width 527 height 98
click at [818, 285] on textarea "Braucht mein Hund einen Adventskalender? Sind Adventskalender für" at bounding box center [741, 303] width 527 height 98
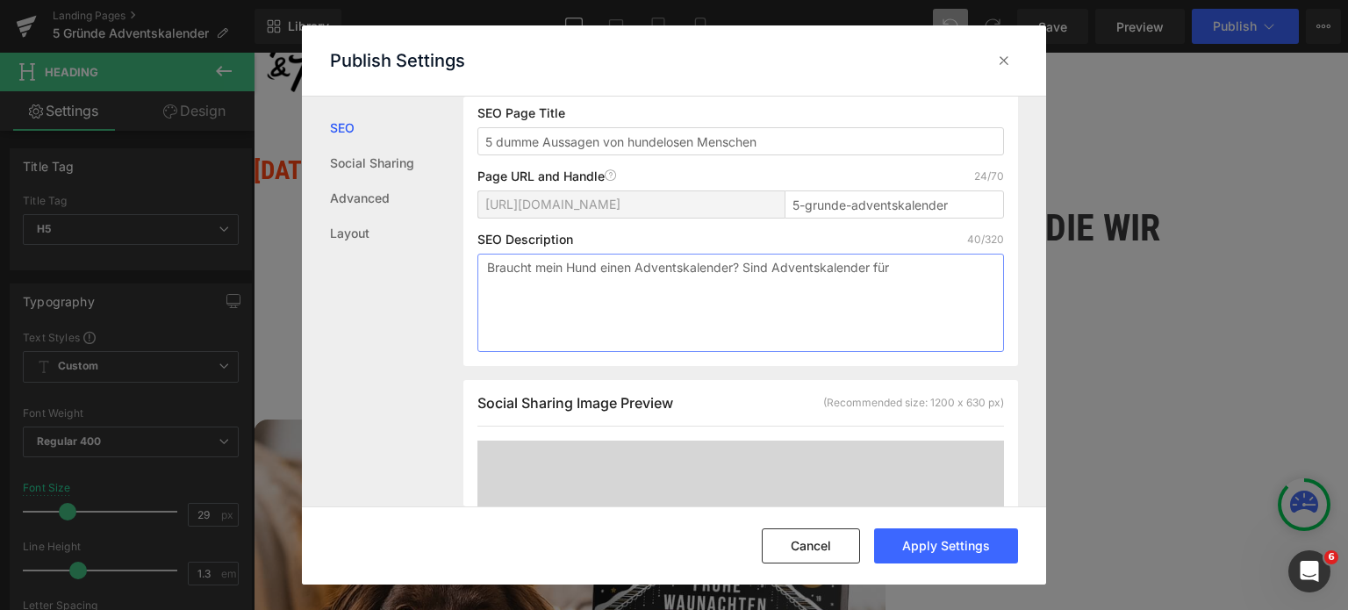
click at [747, 266] on textarea "Braucht mein Hund einen Adventskalender? Sind Adventskalender für" at bounding box center [741, 303] width 527 height 98
click at [914, 268] on textarea "Braucht mein Hund einen Adventskalender? Sind Adventskalender für" at bounding box center [741, 303] width 527 height 98
drag, startPoint x: 920, startPoint y: 268, endPoint x: 742, endPoint y: 272, distance: 178.3
click at [742, 272] on textarea "Braucht mein Hund einen Adventskalender? Sind Adventskalender für" at bounding box center [741, 303] width 527 height 98
type textarea "Braucht mein Hund einen Adventskalender?"
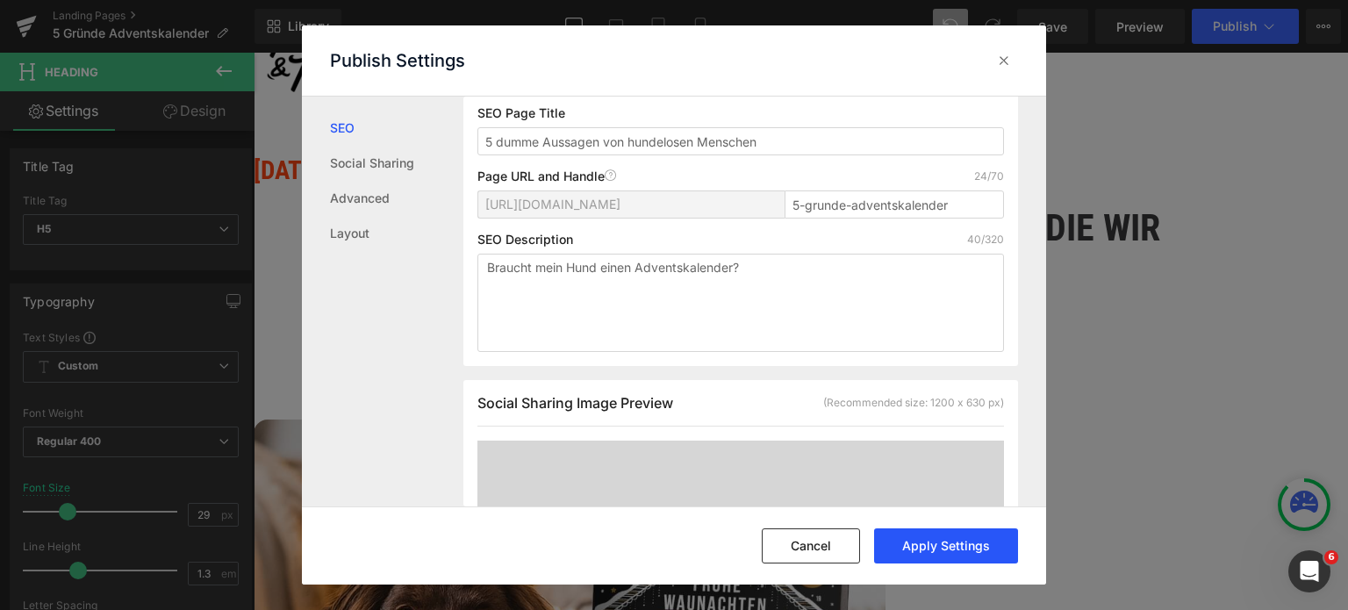
click at [930, 546] on button "Apply Settings" at bounding box center [946, 545] width 144 height 35
click at [1008, 61] on icon at bounding box center [1004, 61] width 18 height 18
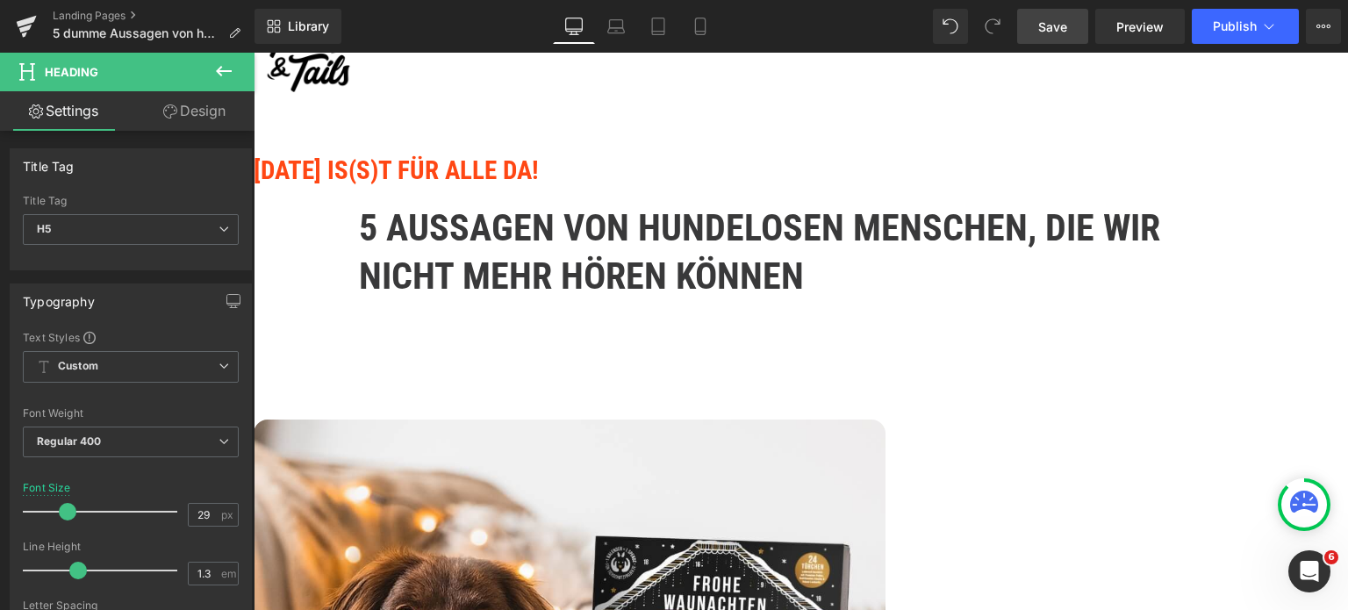
drag, startPoint x: 1055, startPoint y: 23, endPoint x: 800, endPoint y: 88, distance: 263.6
click at [1055, 23] on span "Save" at bounding box center [1052, 27] width 29 height 18
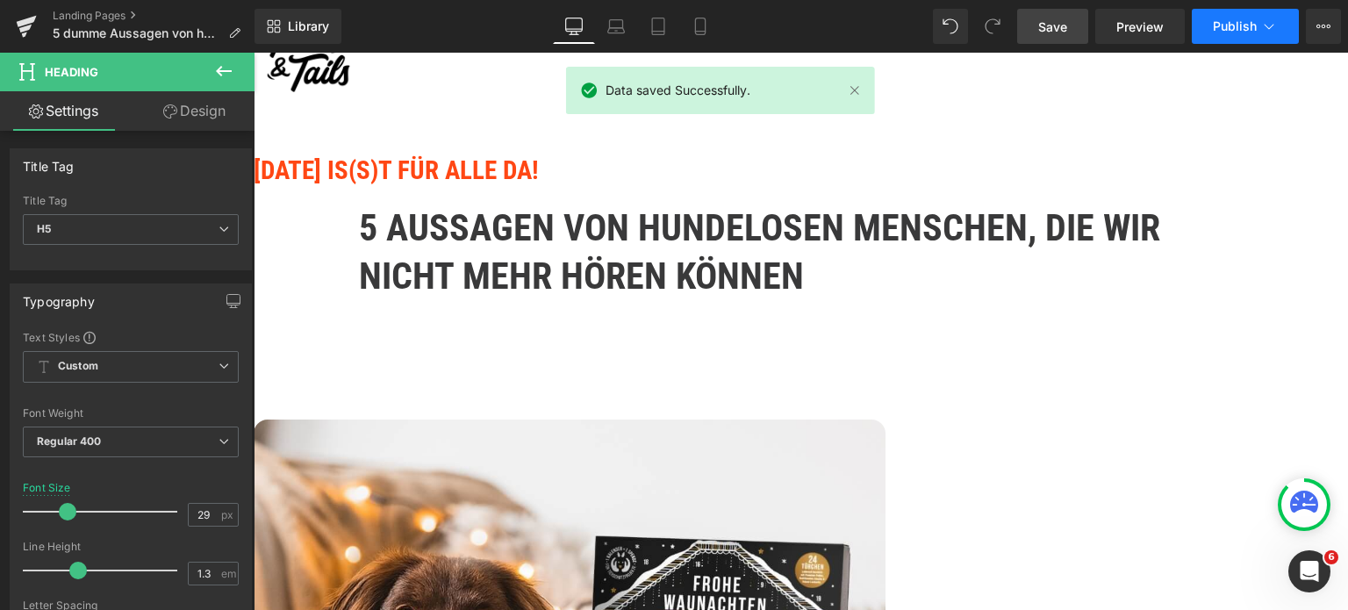
click at [1275, 22] on icon at bounding box center [1270, 27] width 18 height 18
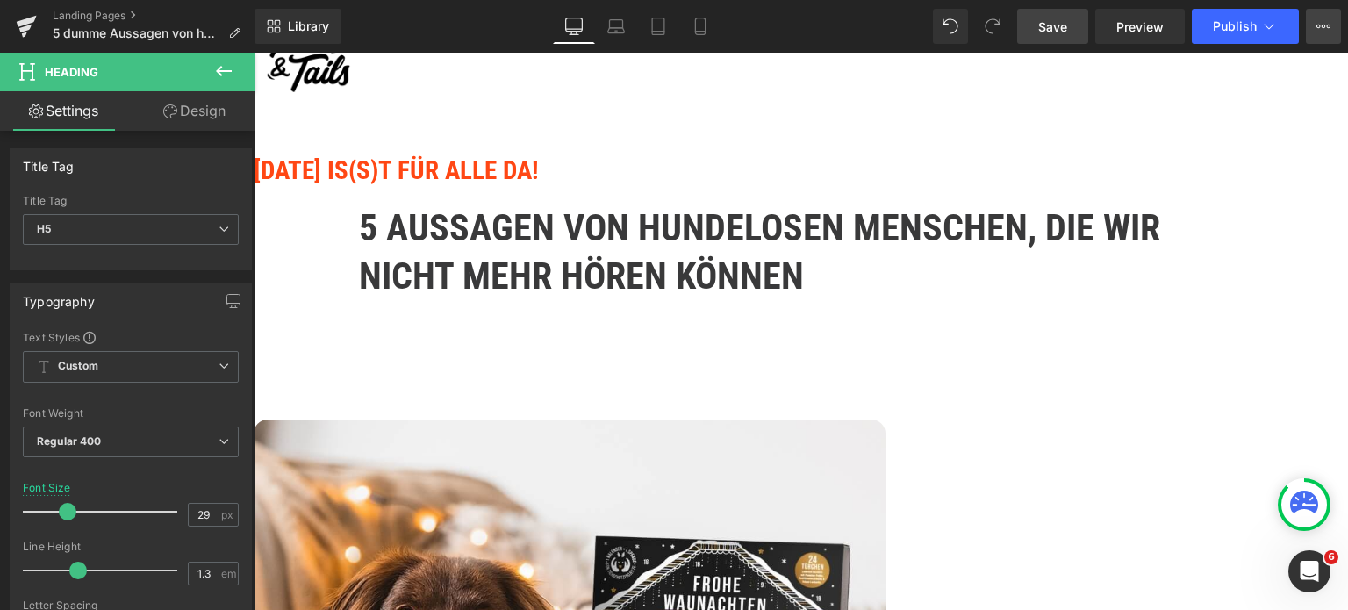
click at [1323, 27] on icon at bounding box center [1324, 27] width 4 height 4
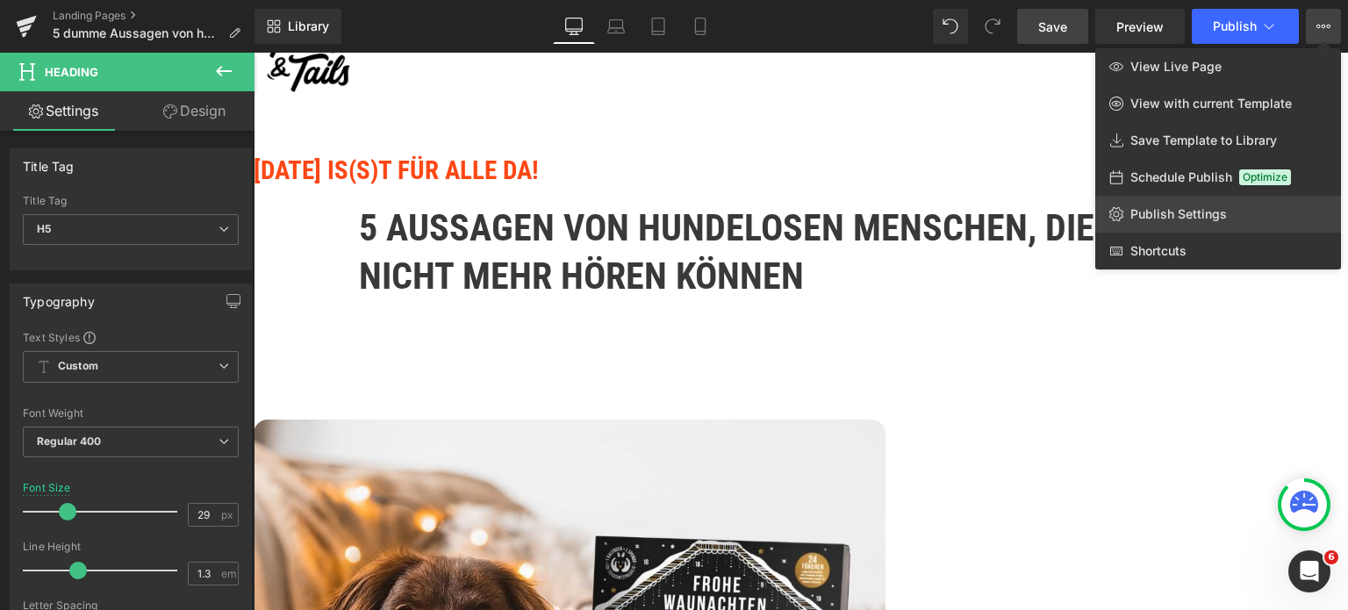
click at [1177, 213] on span "Publish Settings" at bounding box center [1179, 214] width 97 height 16
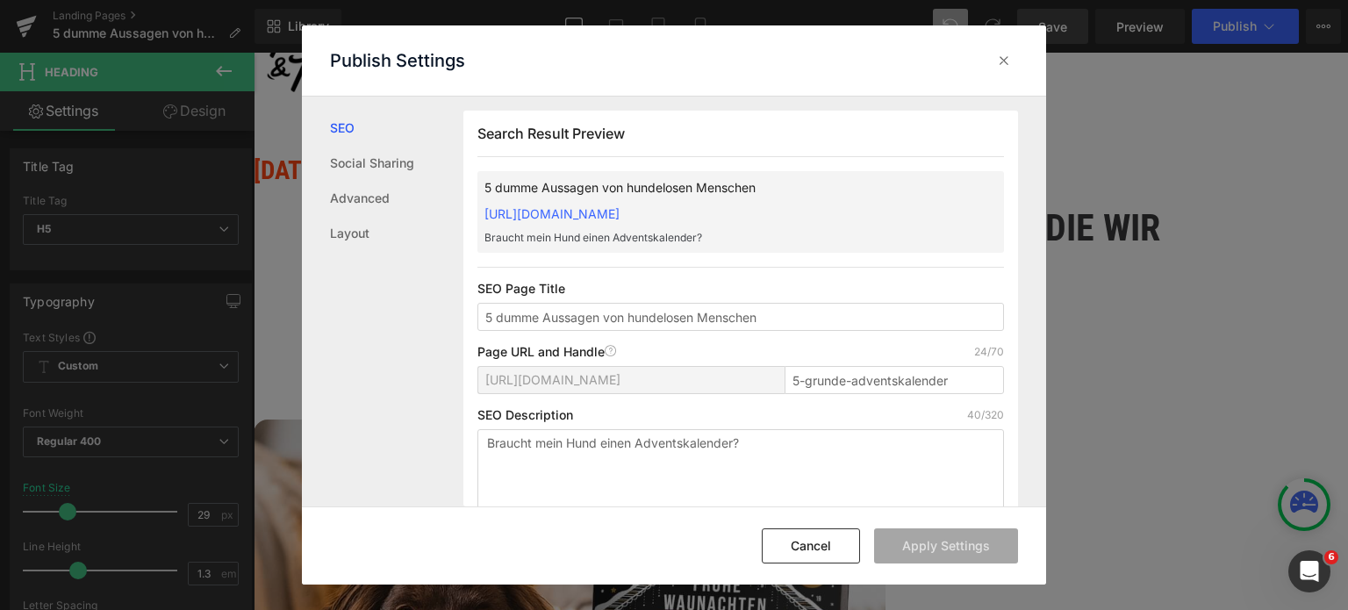
scroll to position [0, 0]
click at [773, 449] on textarea "Braucht mein Hund einen Adventskalender?" at bounding box center [741, 478] width 527 height 98
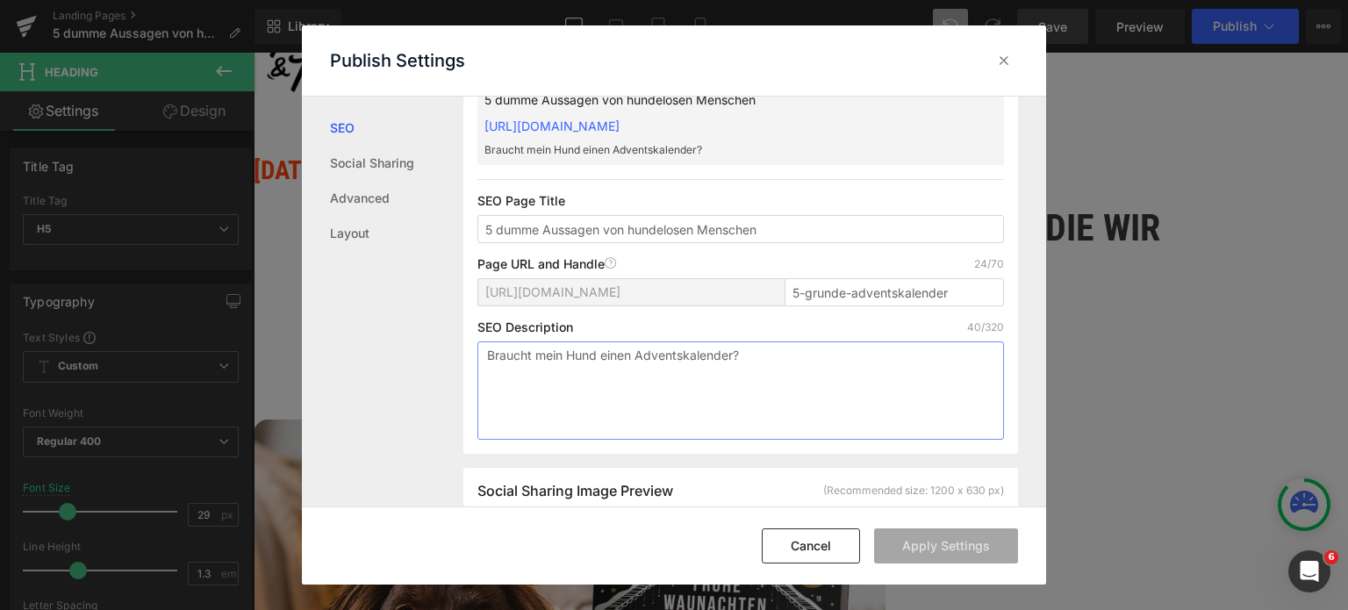
scroll to position [176, 0]
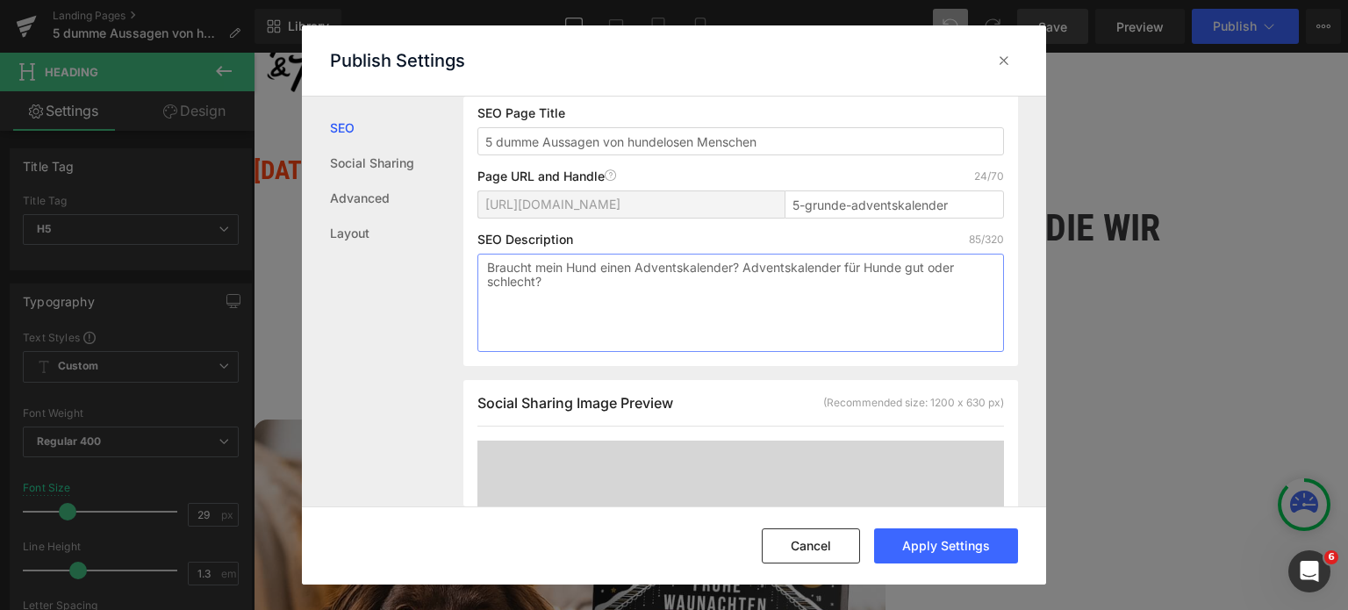
click at [746, 266] on textarea "Braucht mein Hund einen Adventskalender? Adventskalender für Hunde gut oder sch…" at bounding box center [741, 303] width 527 height 98
click at [680, 291] on textarea "Braucht mein Hund einen Adventskalender? Ist ein Adventskalender für Hunde gut …" at bounding box center [741, 303] width 527 height 98
type textarea "Braucht mein Hund einen Adventskalender? Ist ein Adventskalender für Hunde gut …"
click at [937, 541] on button "Apply Settings" at bounding box center [946, 545] width 144 height 35
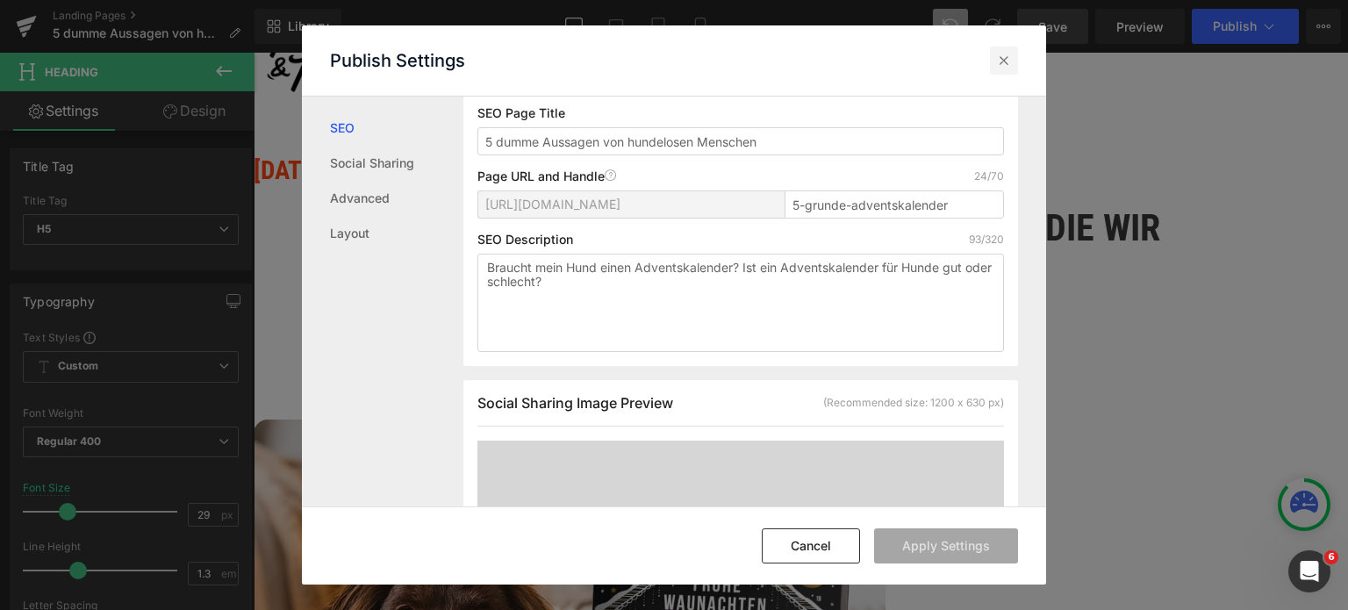
click at [1008, 62] on icon at bounding box center [1004, 61] width 18 height 18
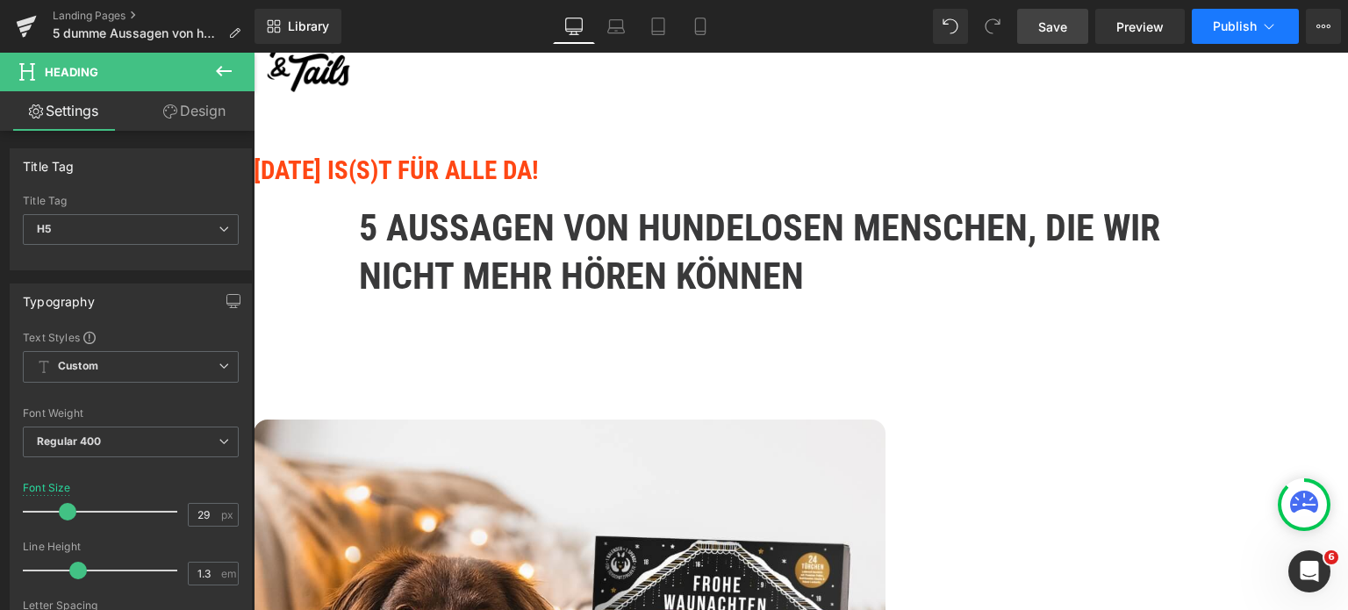
click at [1218, 25] on span "Publish" at bounding box center [1235, 26] width 44 height 14
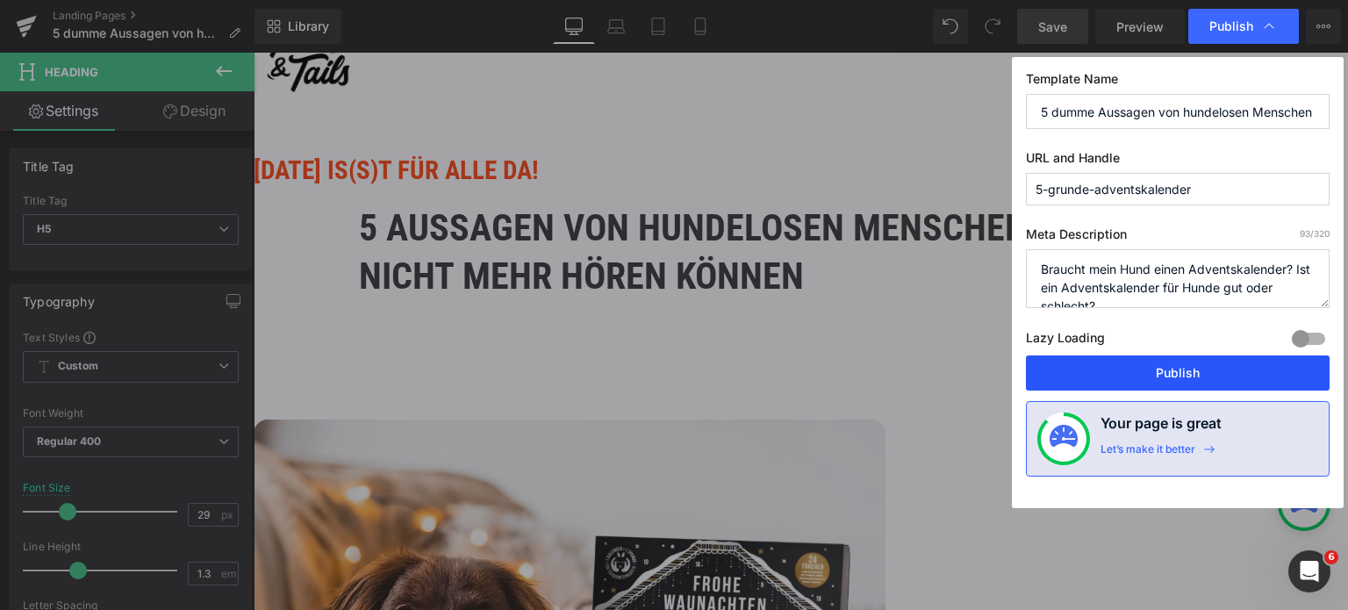
click at [1186, 372] on button "Publish" at bounding box center [1178, 373] width 304 height 35
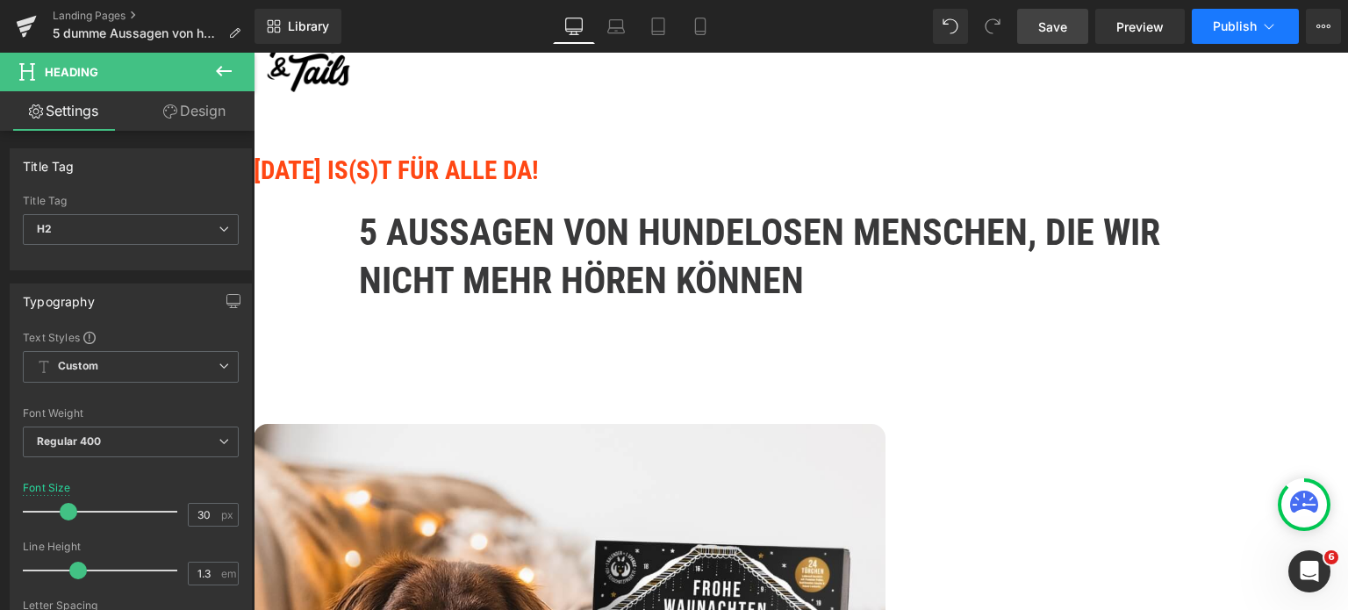
click at [1236, 28] on span "Publish" at bounding box center [1235, 26] width 44 height 14
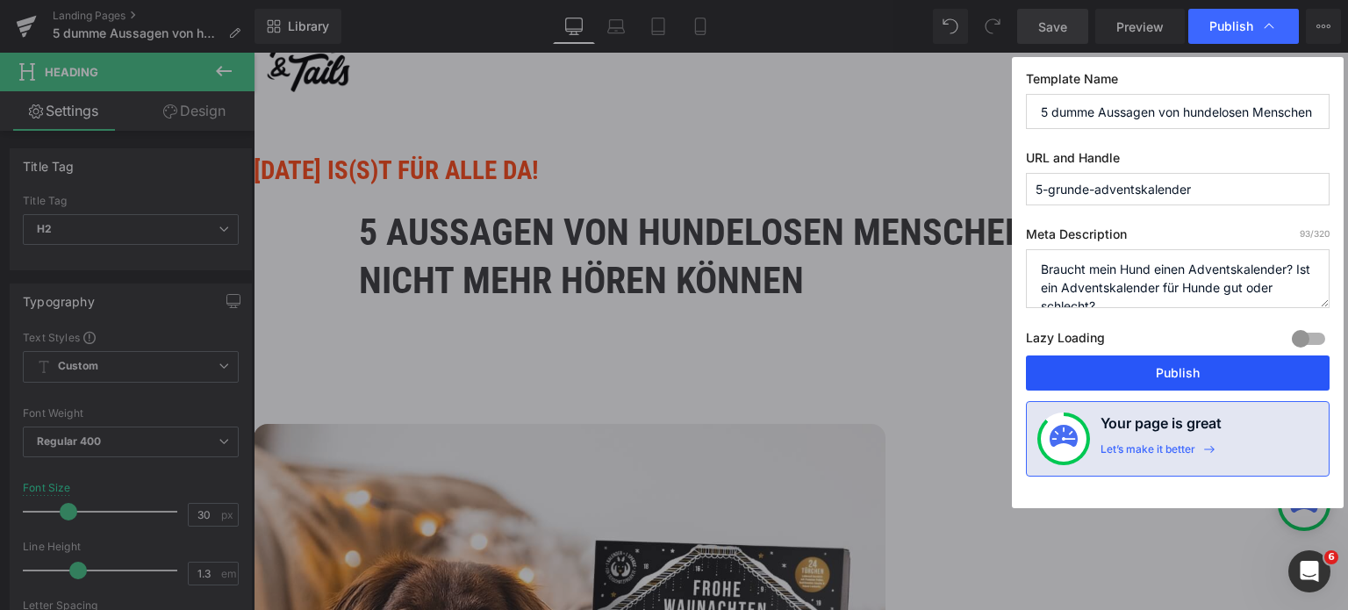
click at [1132, 363] on button "Publish" at bounding box center [1178, 373] width 304 height 35
